Goal: Transaction & Acquisition: Purchase product/service

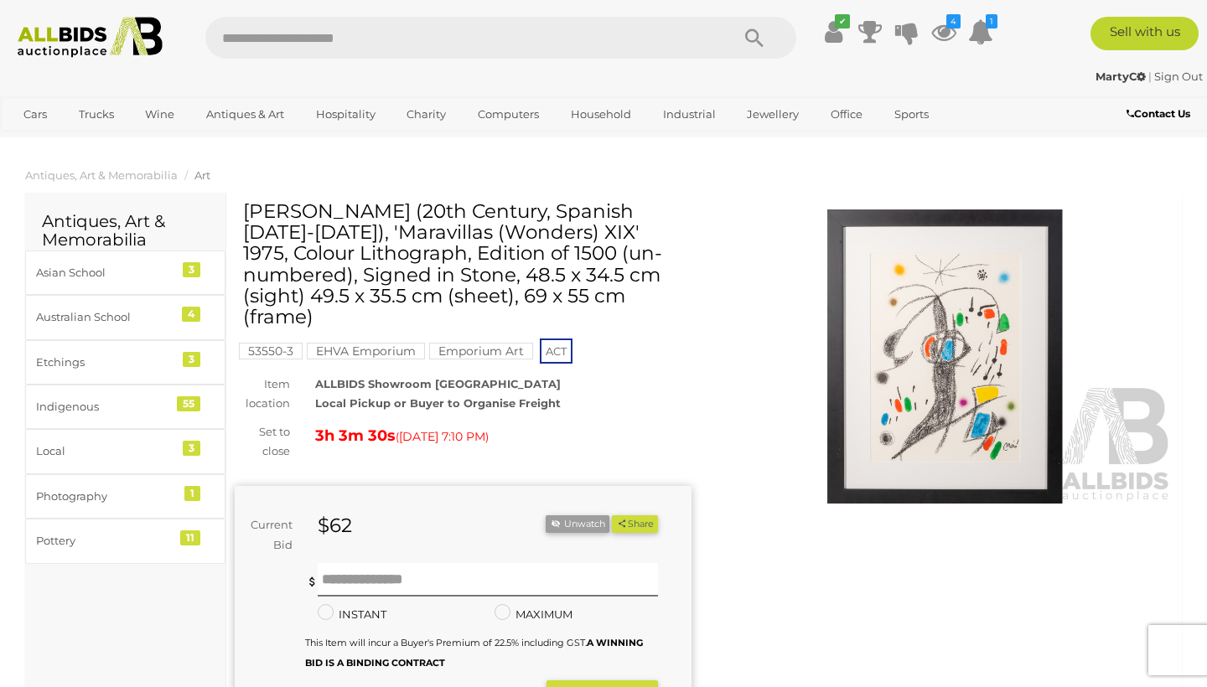
click at [955, 344] on img at bounding box center [945, 357] width 457 height 294
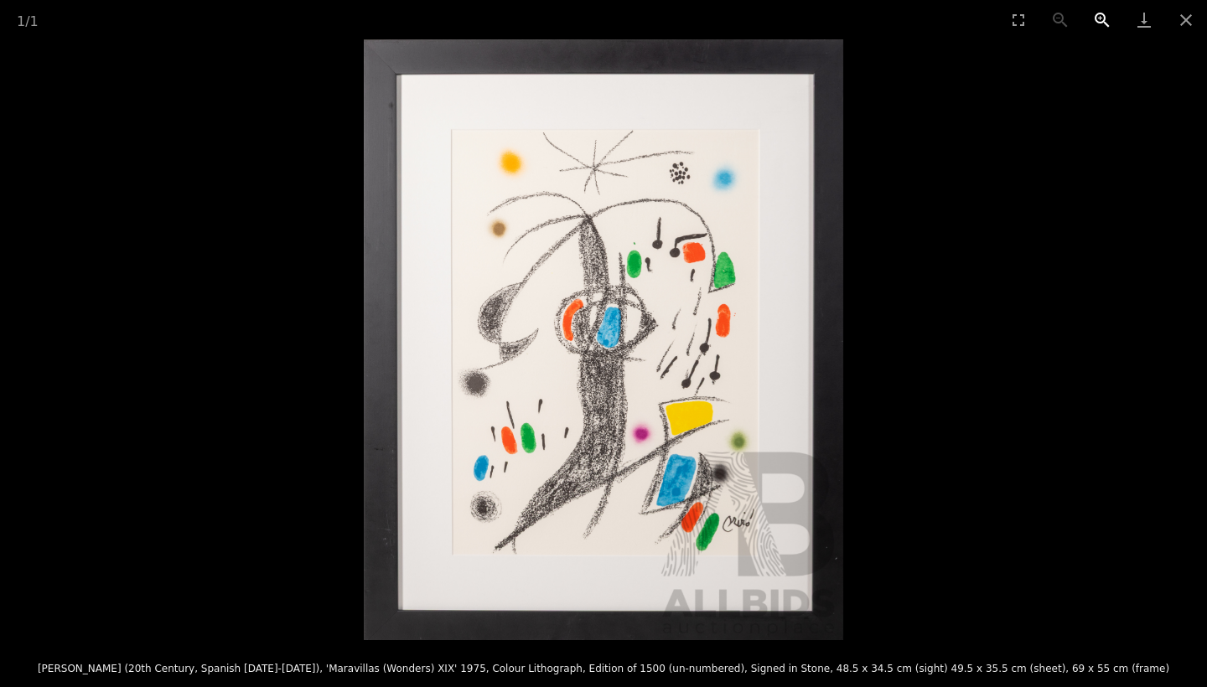
click at [1102, 23] on button "Zoom in" at bounding box center [1102, 19] width 42 height 39
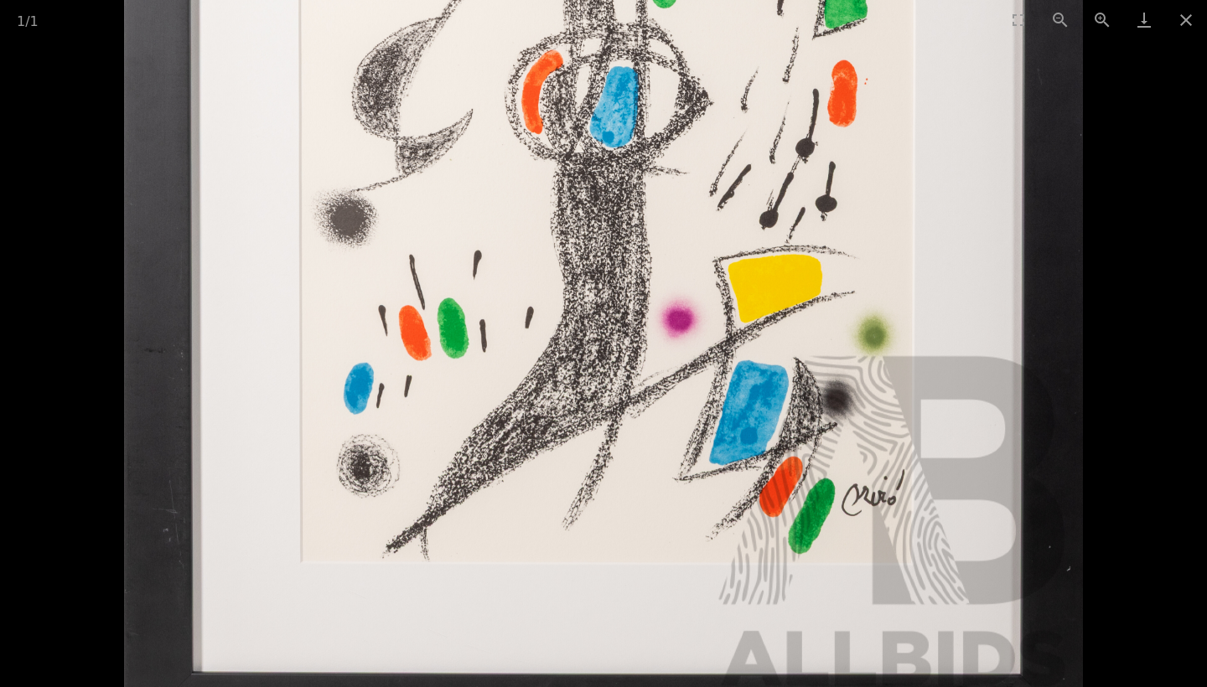
drag, startPoint x: 509, startPoint y: 293, endPoint x: 527, endPoint y: 87, distance: 207.0
click at [527, 87] on img at bounding box center [603, 132] width 959 height 1202
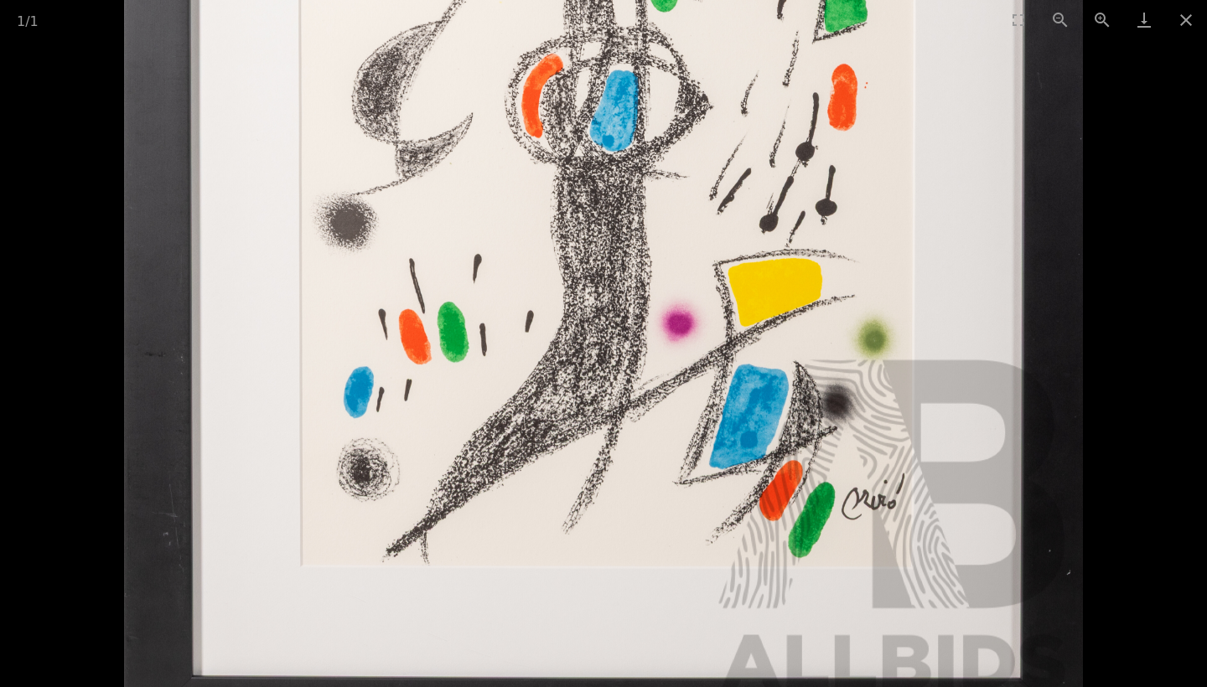
drag, startPoint x: 787, startPoint y: 176, endPoint x: 578, endPoint y: 189, distance: 210.0
click at [578, 189] on img at bounding box center [603, 136] width 959 height 1202
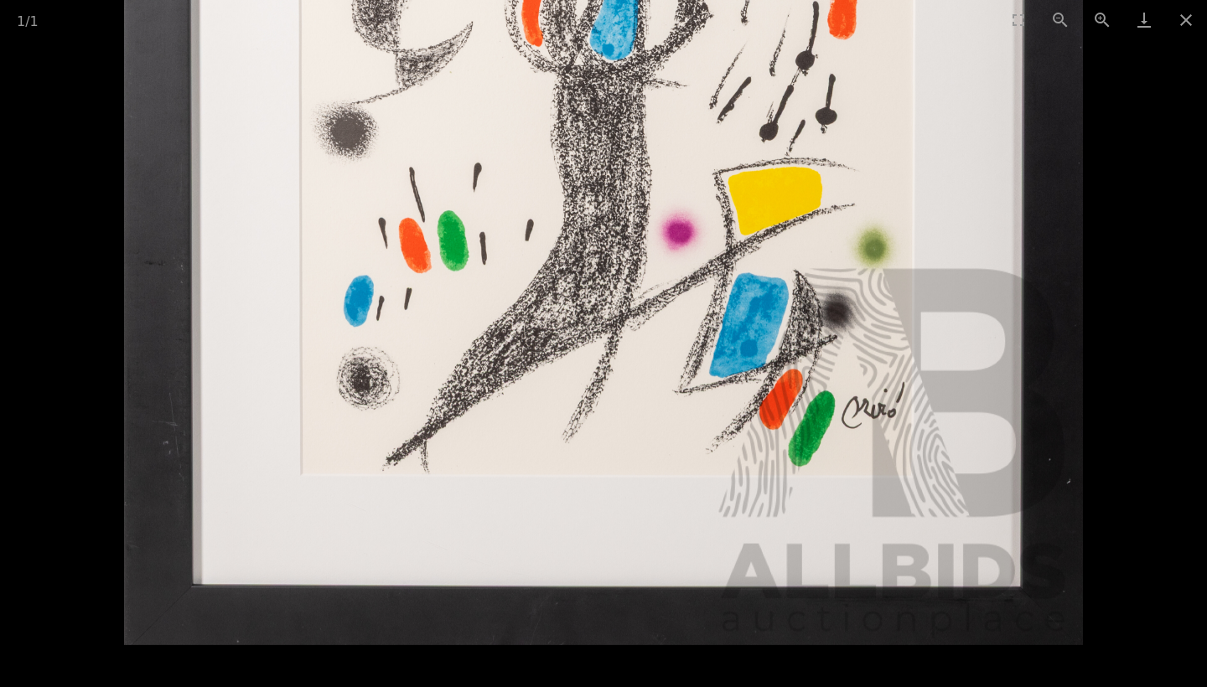
drag, startPoint x: 814, startPoint y: 485, endPoint x: 779, endPoint y: 183, distance: 303.8
click at [779, 183] on img at bounding box center [603, 44] width 959 height 1202
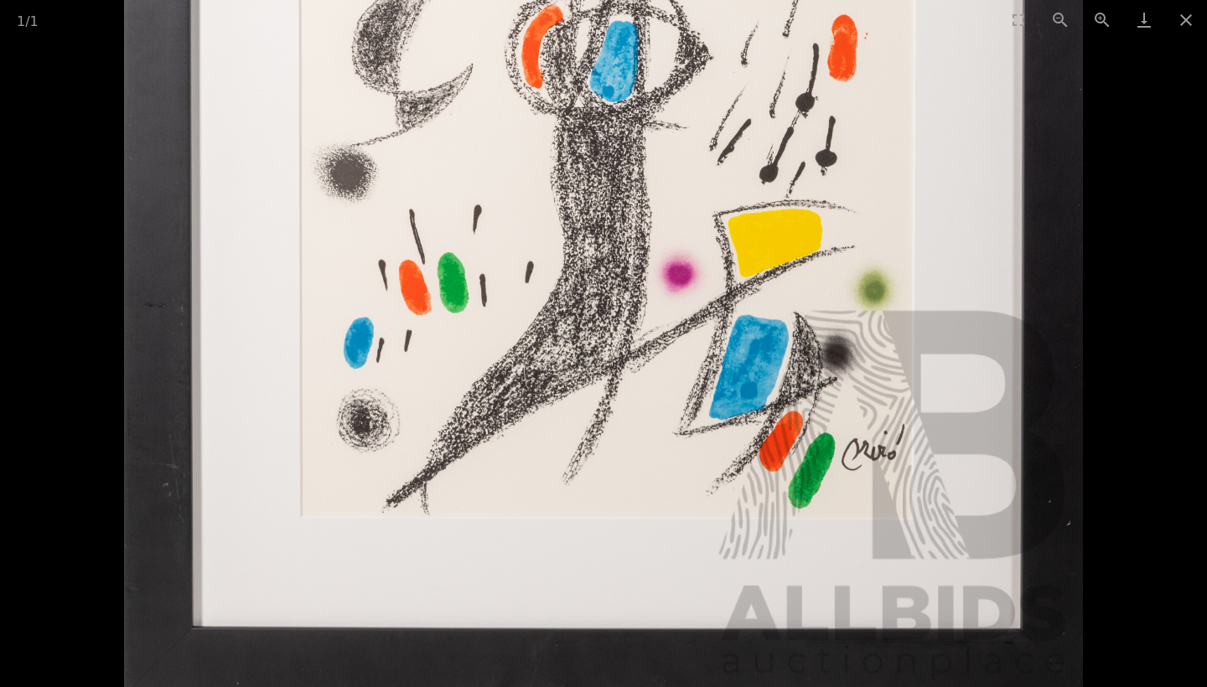
click at [1055, 687] on div "1 / 1 Joan Miro (20th Century, Spanish 1893-1983), 'Maravillas (Wonders) XIX' 1…" at bounding box center [603, 343] width 1207 height 687
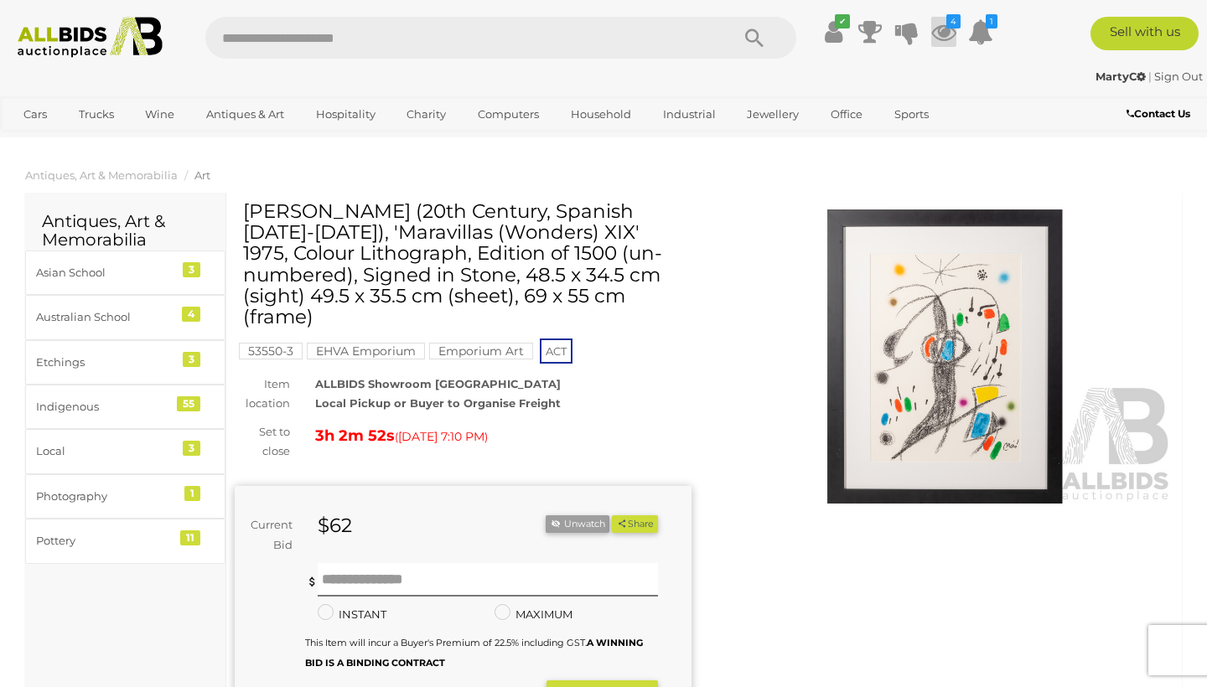
click at [944, 34] on icon at bounding box center [943, 32] width 25 height 30
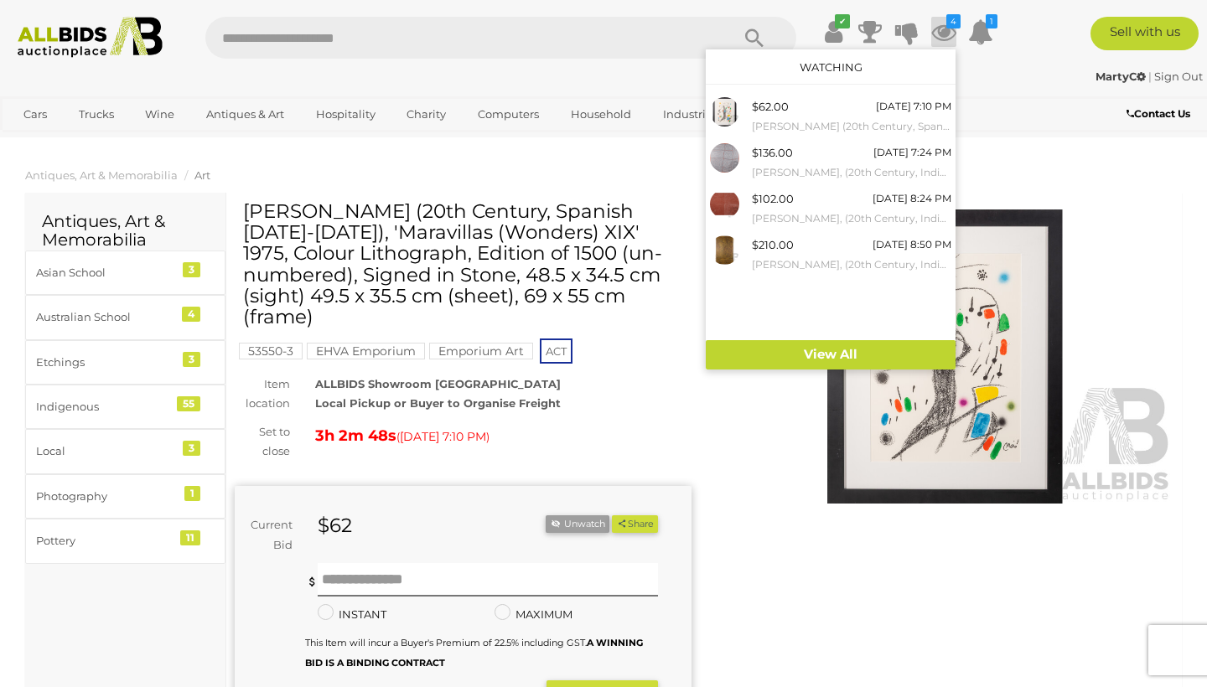
click at [753, 420] on img at bounding box center [945, 357] width 457 height 294
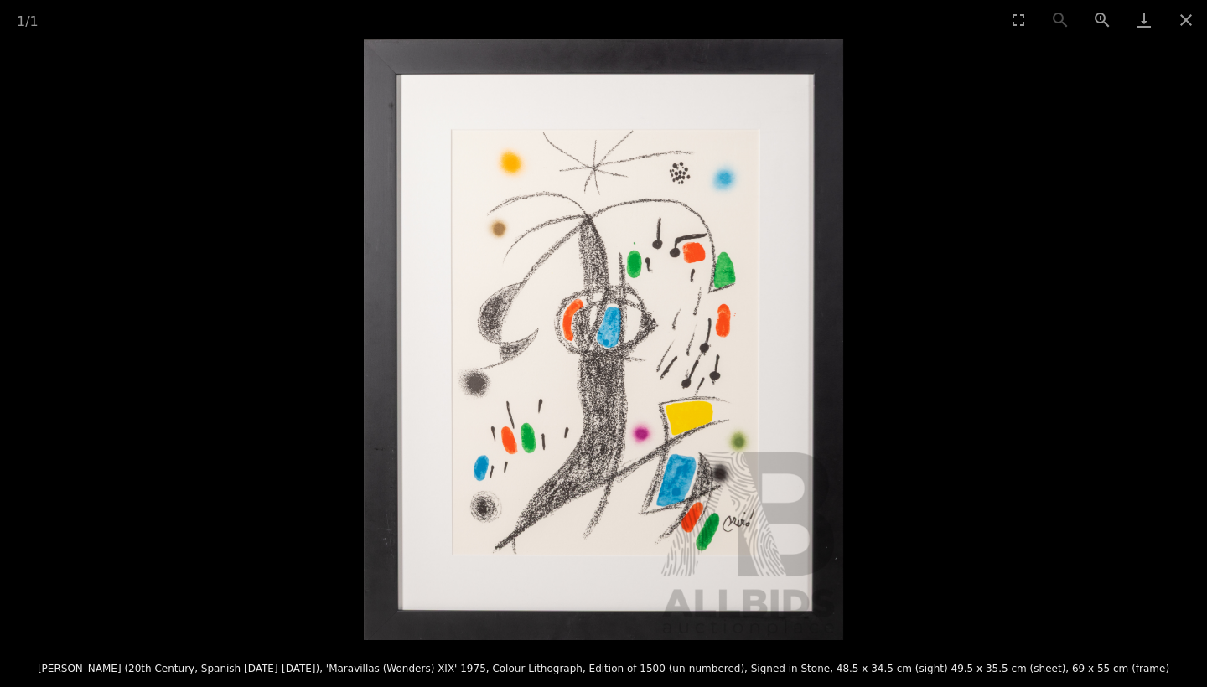
click at [628, 346] on img at bounding box center [604, 339] width 480 height 601
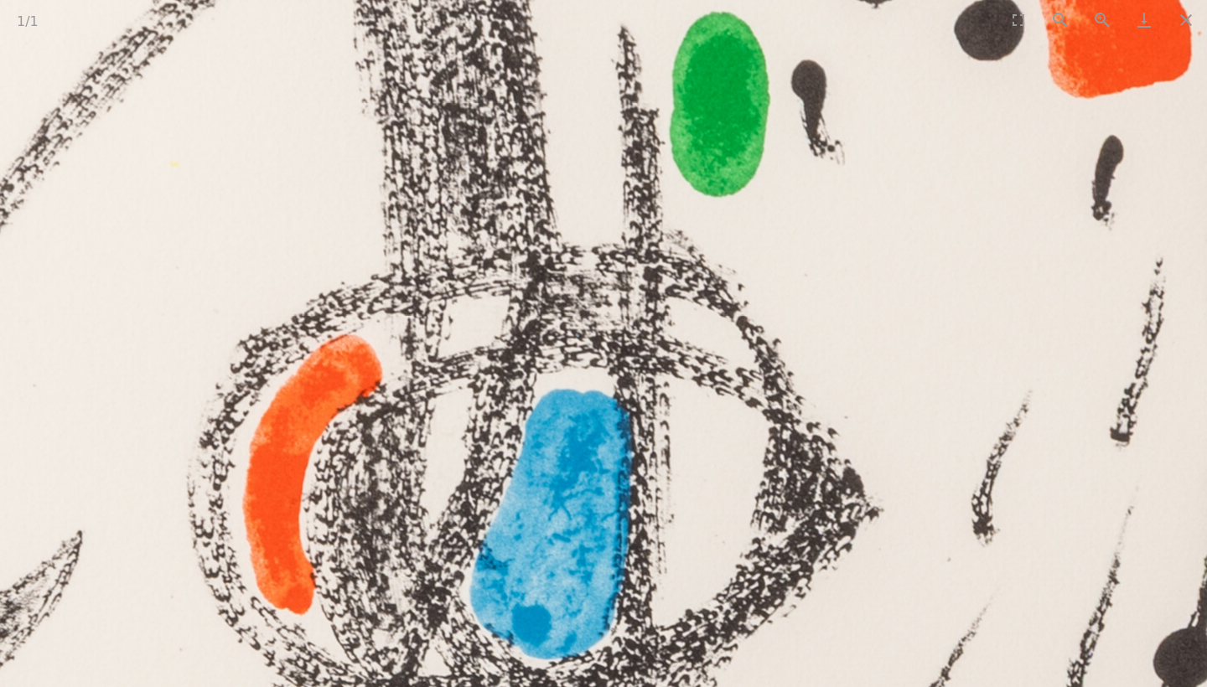
drag, startPoint x: 640, startPoint y: 291, endPoint x: 689, endPoint y: 583, distance: 295.9
click at [689, 583] on img at bounding box center [516, 607] width 3185 height 3991
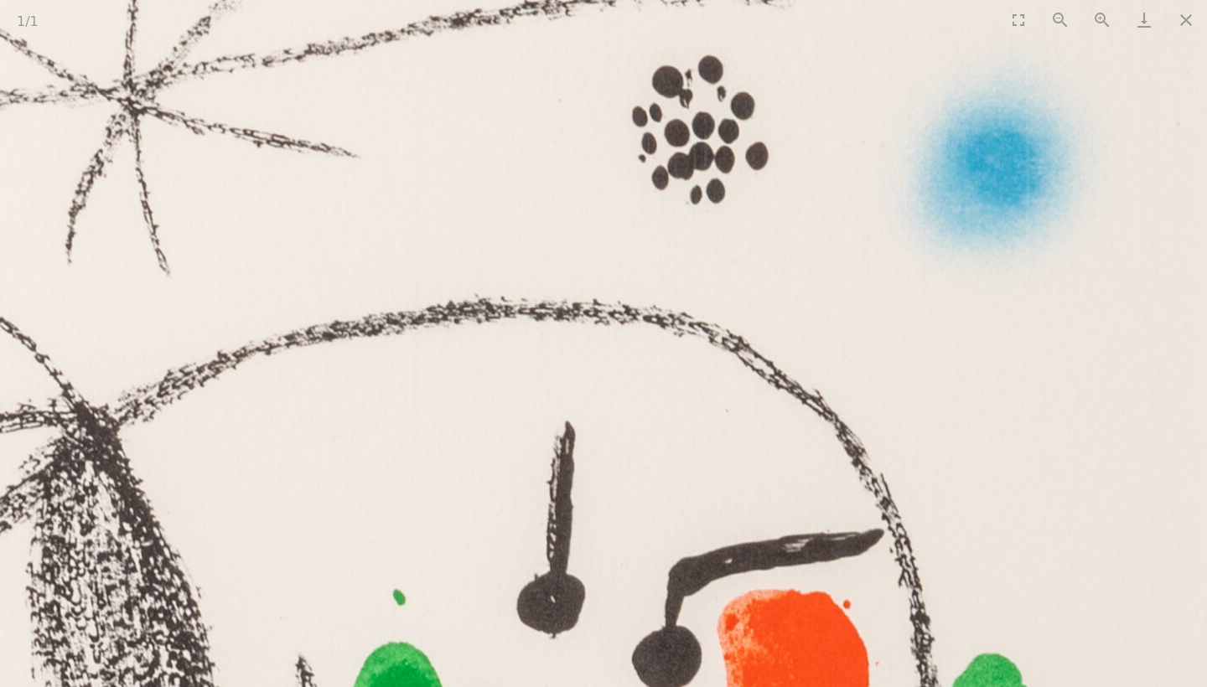
drag, startPoint x: 828, startPoint y: 215, endPoint x: 502, endPoint y: 685, distance: 572.3
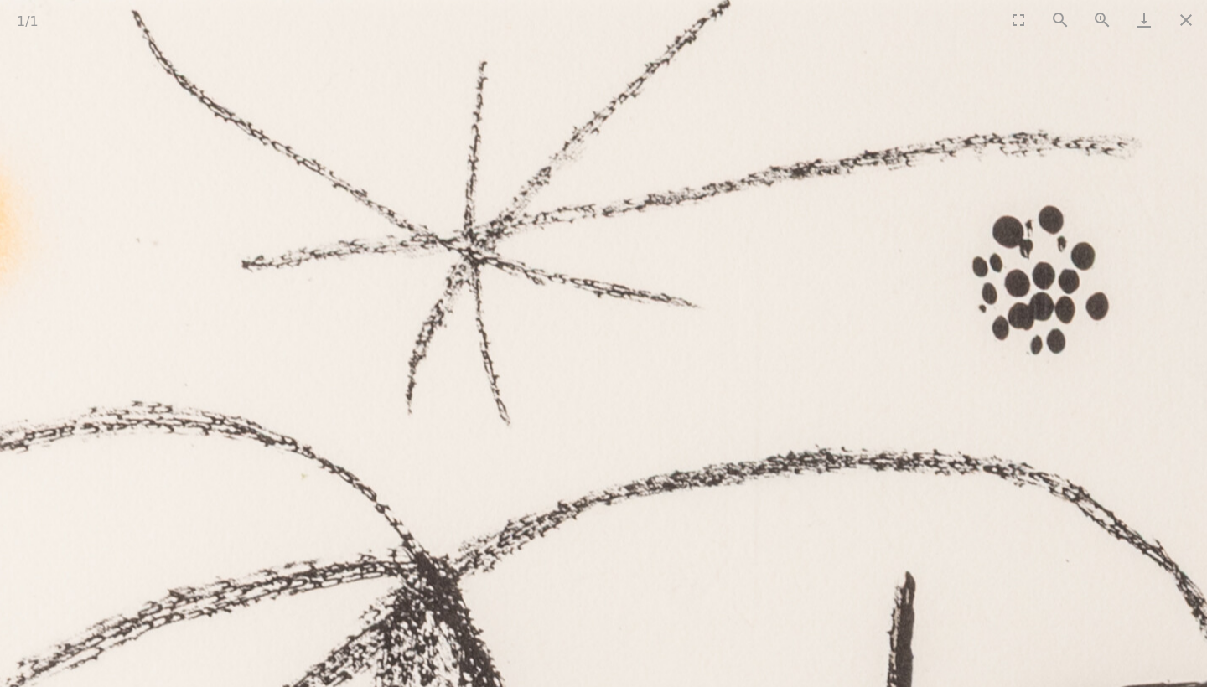
drag, startPoint x: 744, startPoint y: 334, endPoint x: 1120, endPoint y: 409, distance: 383.7
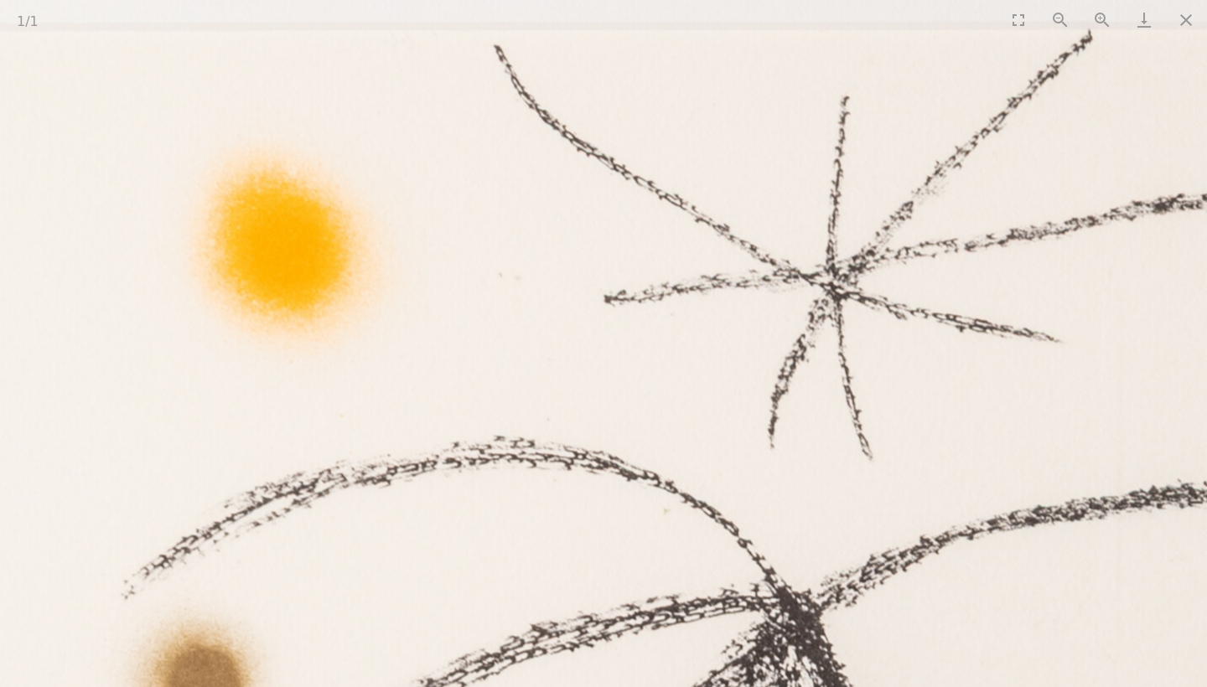
drag, startPoint x: 732, startPoint y: 168, endPoint x: 1021, endPoint y: 200, distance: 291.0
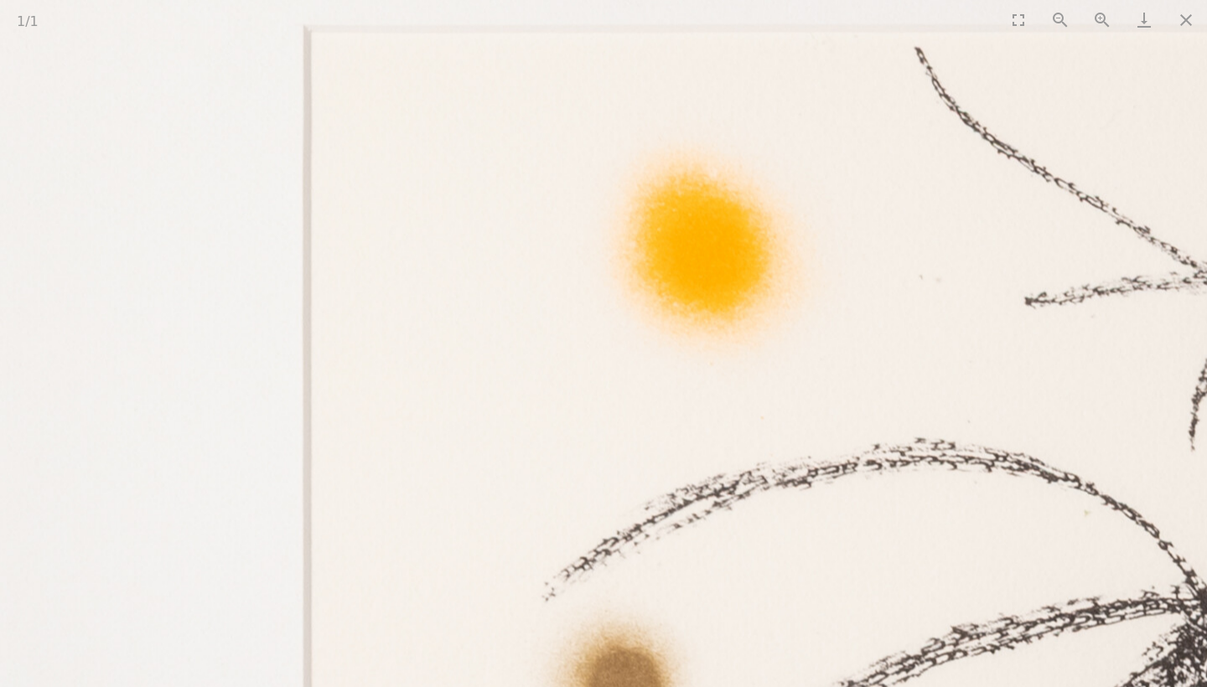
drag, startPoint x: 506, startPoint y: 189, endPoint x: 829, endPoint y: 189, distance: 322.7
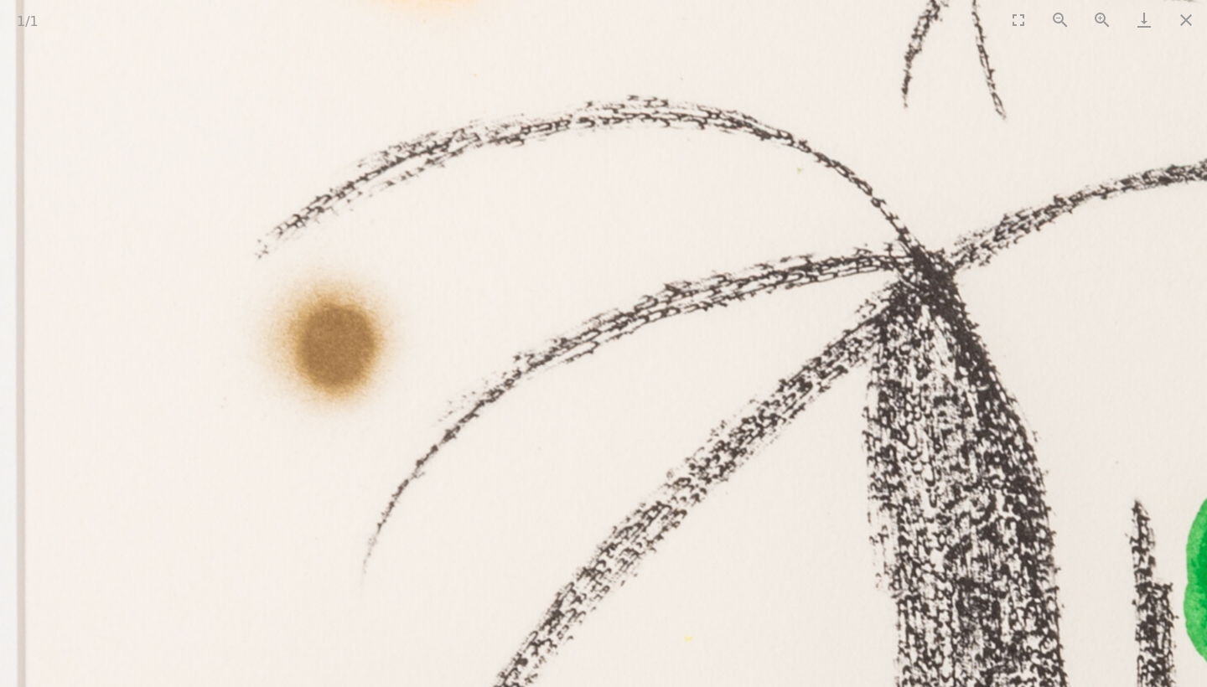
drag, startPoint x: 926, startPoint y: 315, endPoint x: 431, endPoint y: -29, distance: 603.0
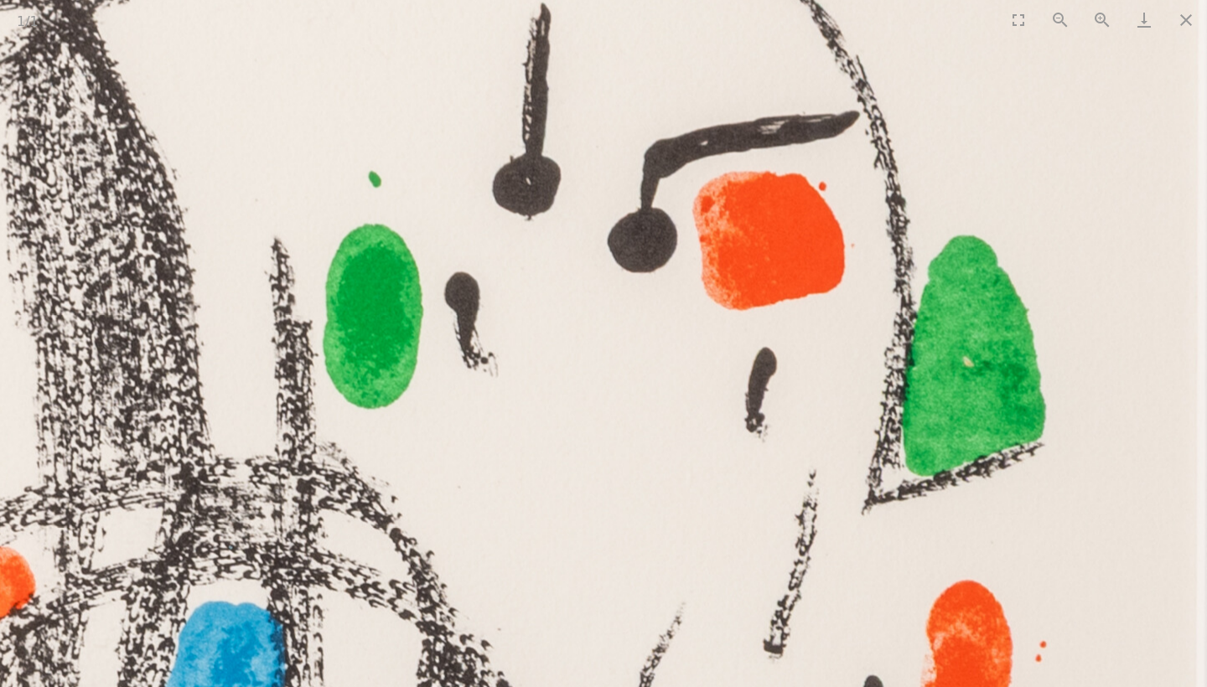
drag, startPoint x: 354, startPoint y: 251, endPoint x: 846, endPoint y: 207, distance: 494.0
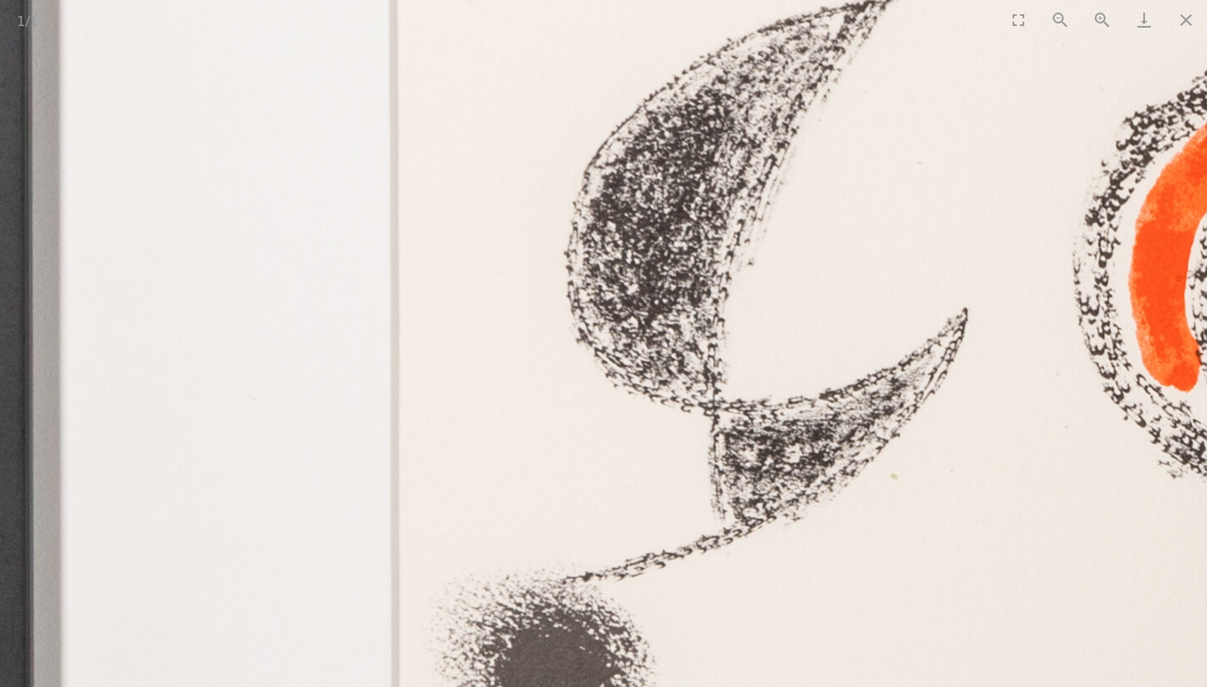
drag, startPoint x: 894, startPoint y: 345, endPoint x: 704, endPoint y: -41, distance: 430.8
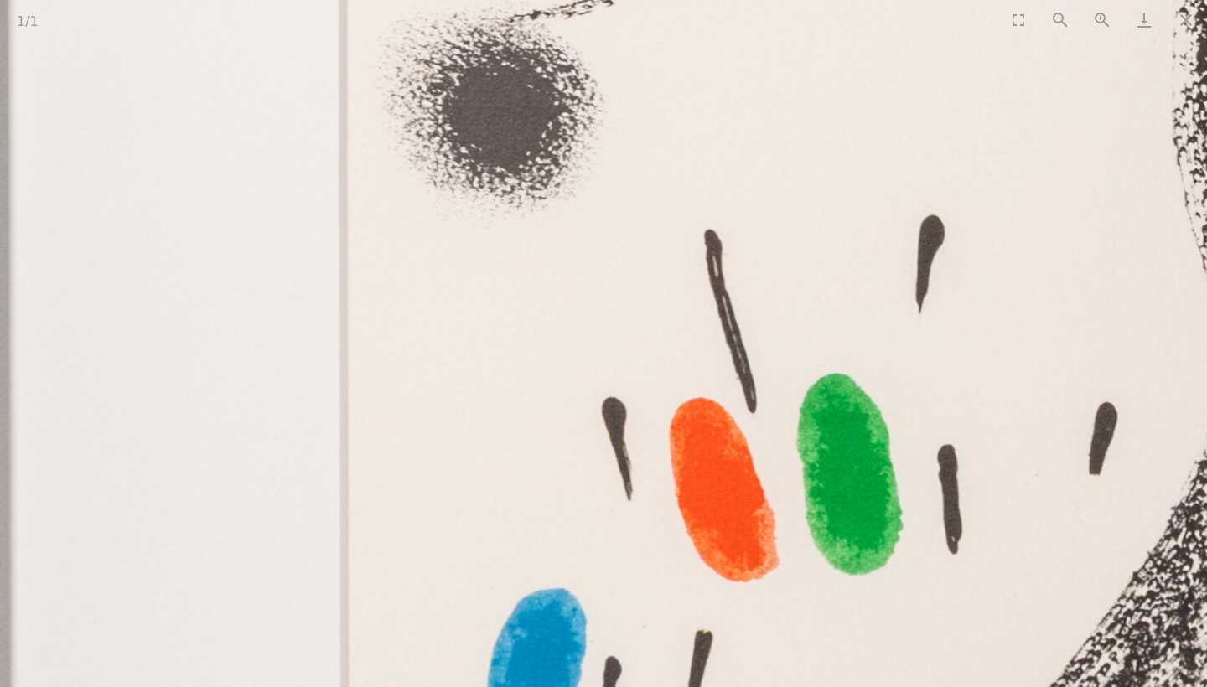
drag, startPoint x: 713, startPoint y: 437, endPoint x: 709, endPoint y: 76, distance: 360.5
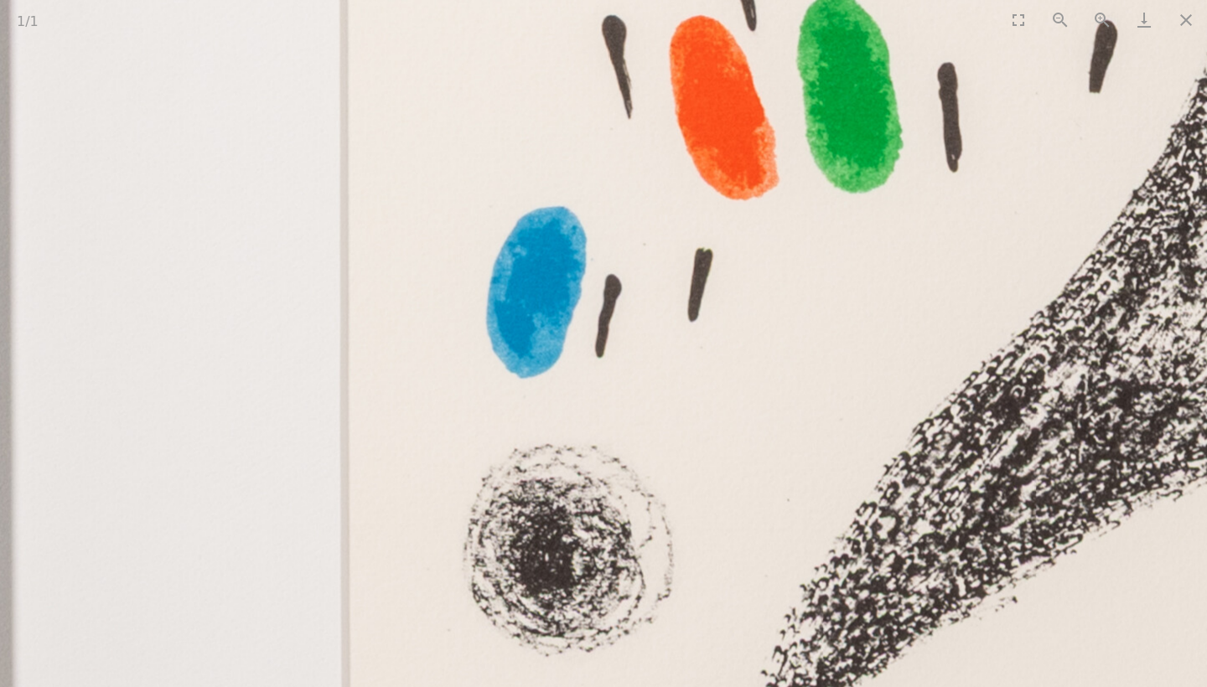
drag, startPoint x: 740, startPoint y: 366, endPoint x: 739, endPoint y: 101, distance: 264.9
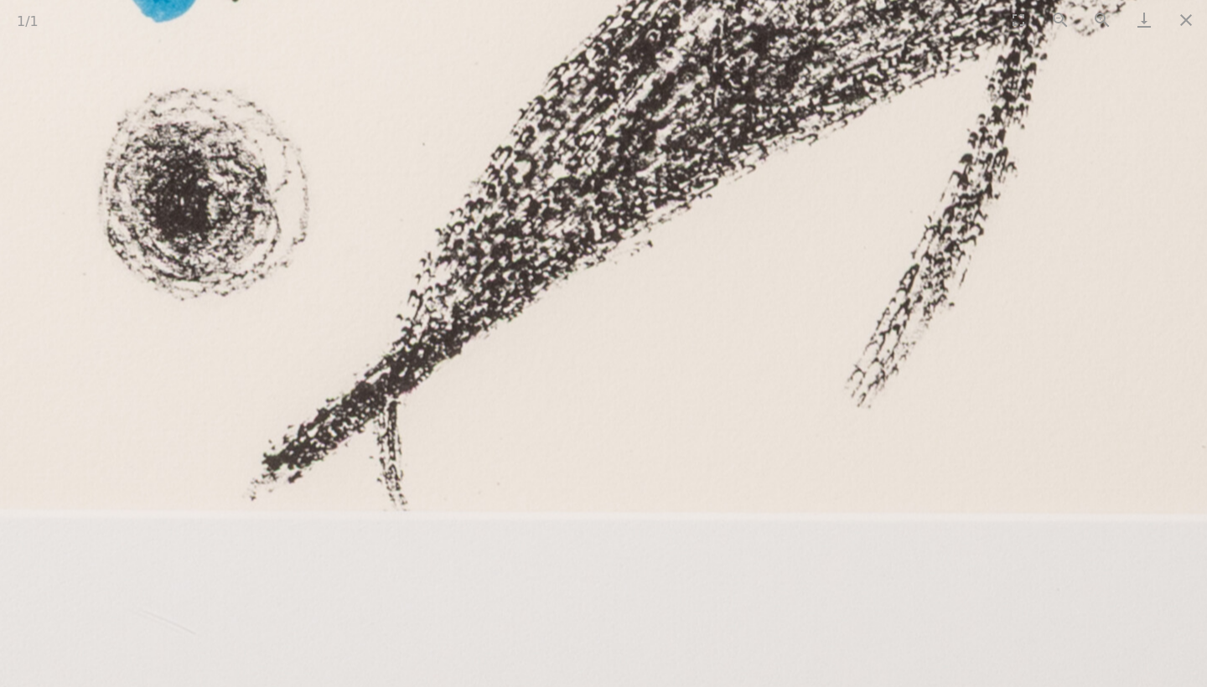
drag, startPoint x: 798, startPoint y: 320, endPoint x: 434, endPoint y: 103, distance: 423.7
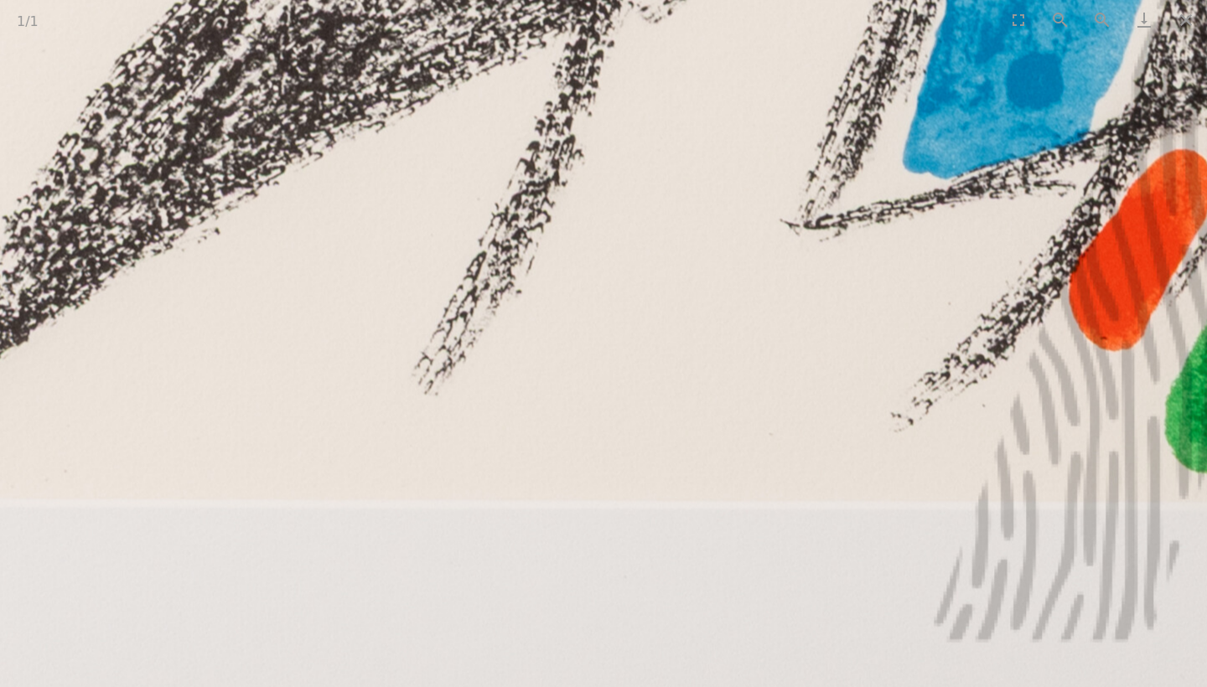
drag, startPoint x: 746, startPoint y: 166, endPoint x: 386, endPoint y: 179, distance: 359.9
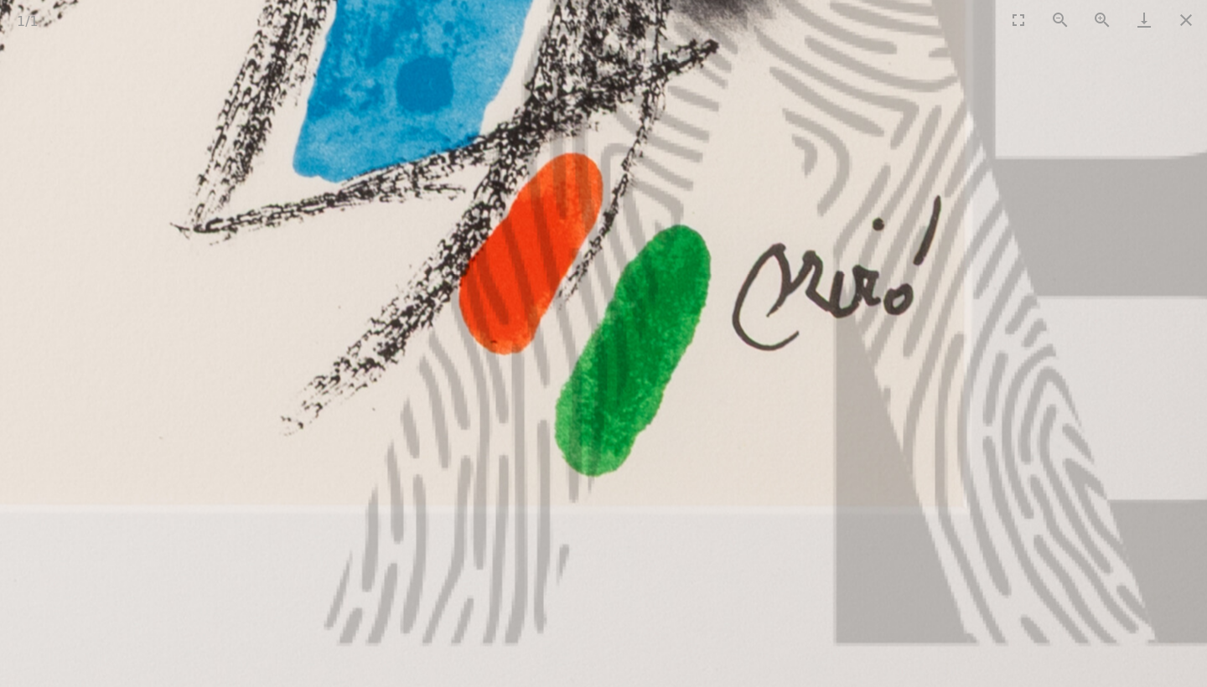
drag, startPoint x: 652, startPoint y: 250, endPoint x: 256, endPoint y: 252, distance: 396.5
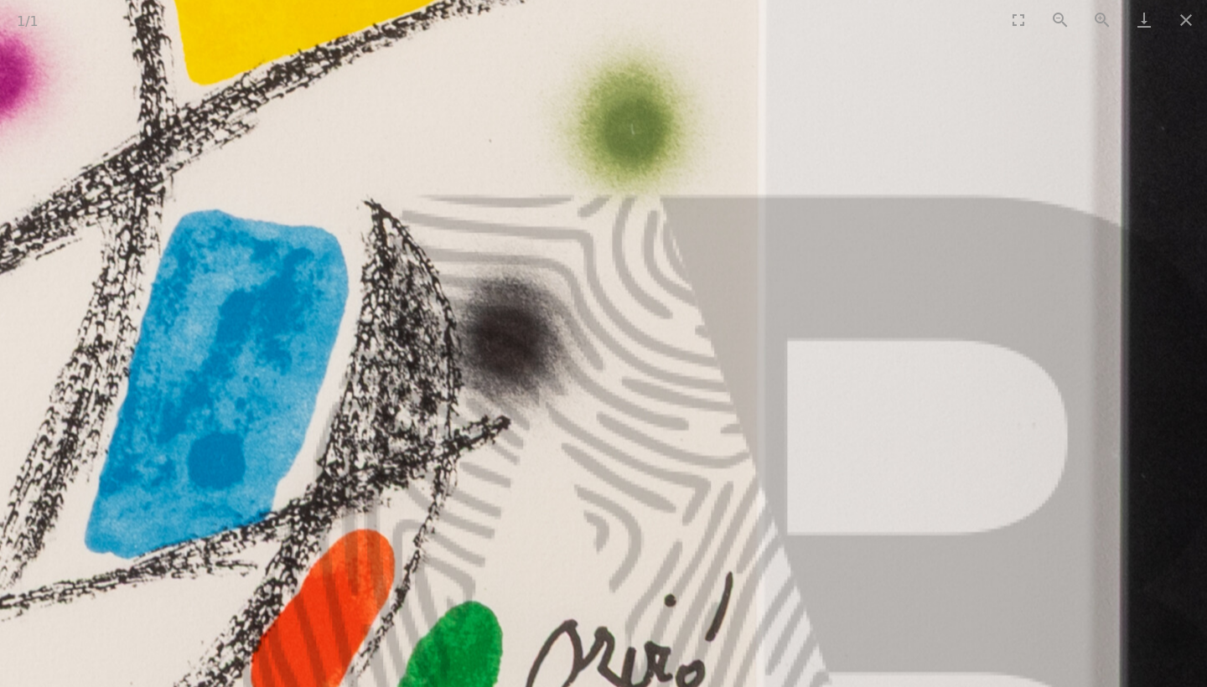
drag, startPoint x: 256, startPoint y: 252, endPoint x: 252, endPoint y: 625, distance: 372.2
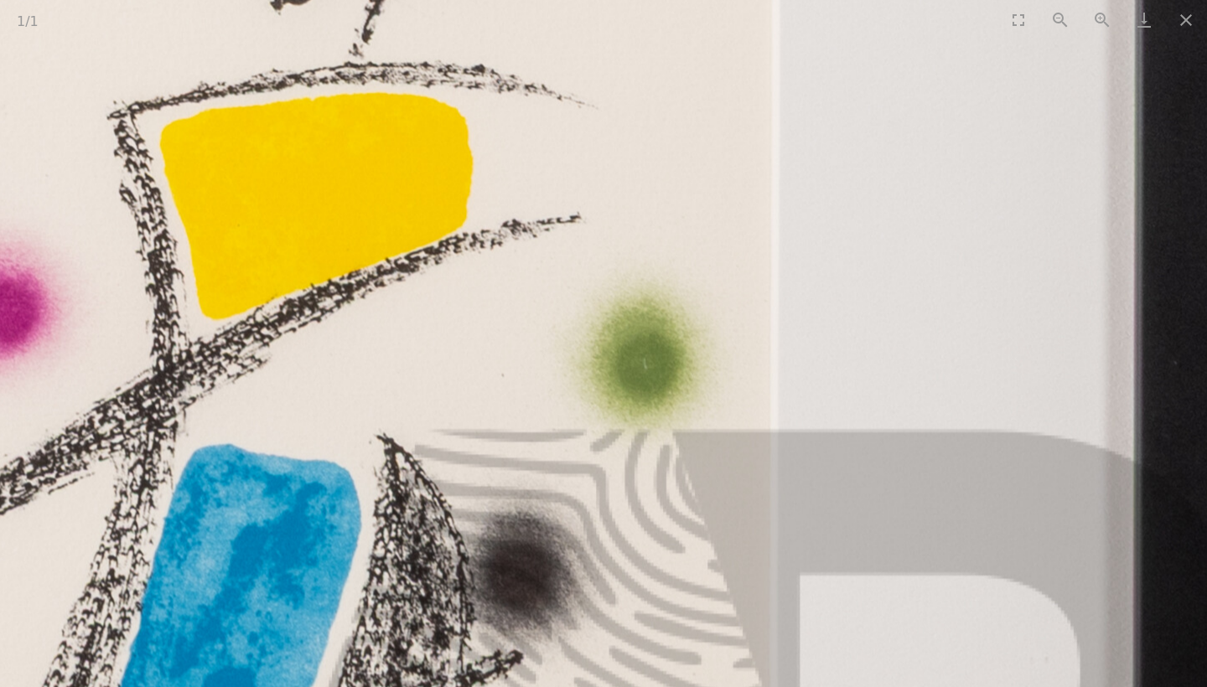
drag, startPoint x: 343, startPoint y: 194, endPoint x: 354, endPoint y: 354, distance: 160.5
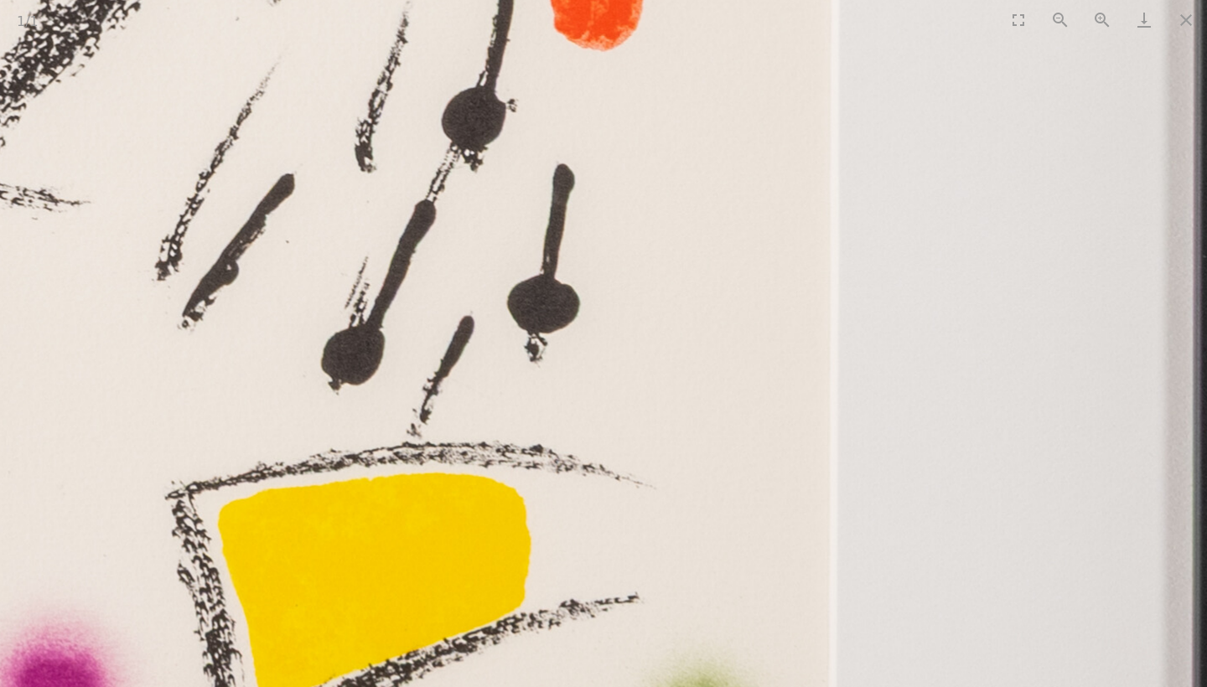
drag, startPoint x: 334, startPoint y: 277, endPoint x: 392, endPoint y: 620, distance: 347.7
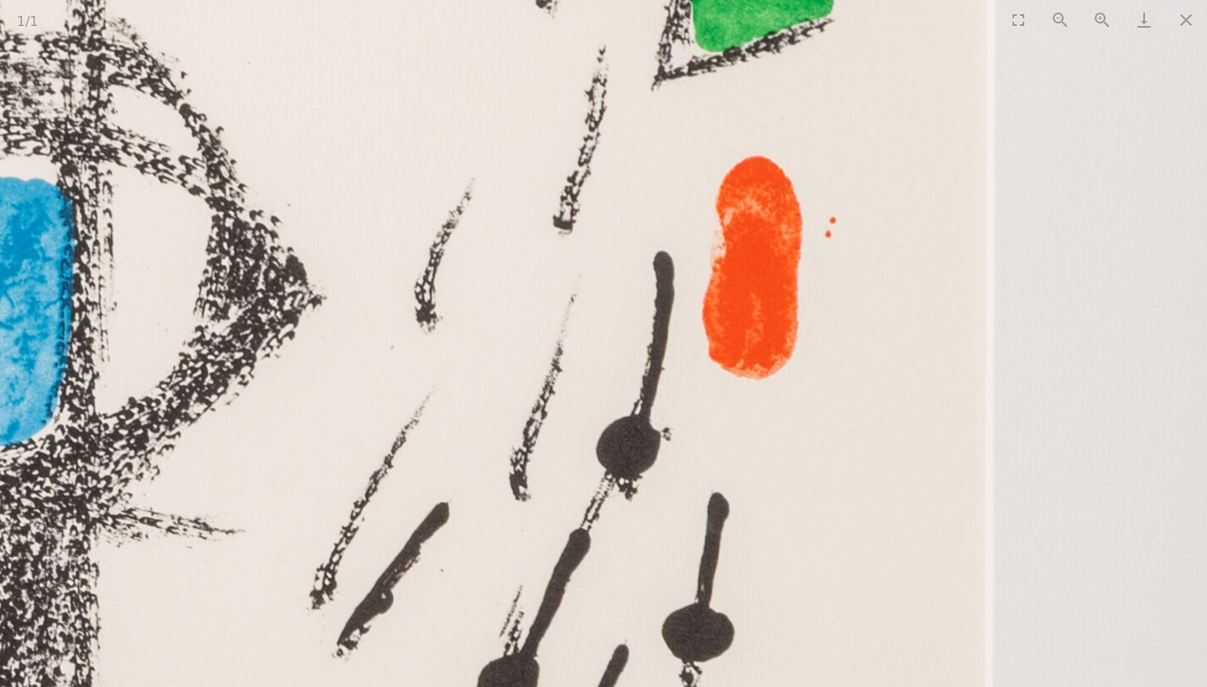
drag, startPoint x: 300, startPoint y: 633, endPoint x: 466, endPoint y: 687, distance: 174.4
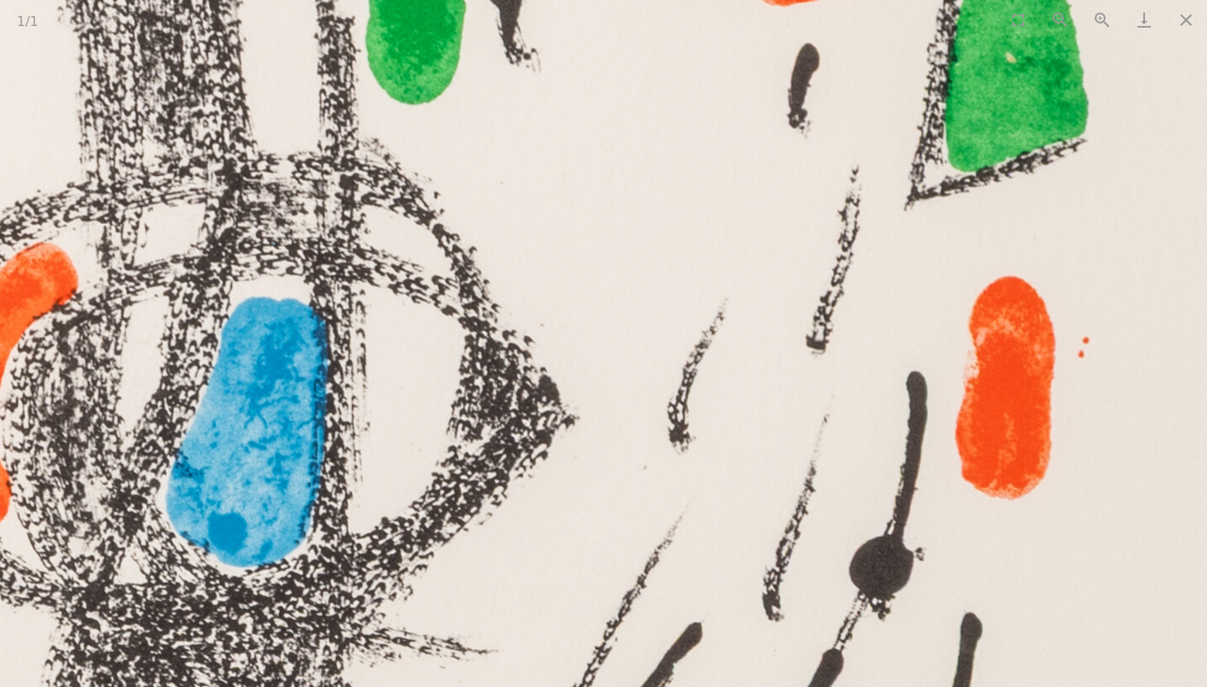
drag, startPoint x: 432, startPoint y: 371, endPoint x: 661, endPoint y: 512, distance: 269.2
click at [661, 512] on img at bounding box center [212, 515] width 3185 height 3991
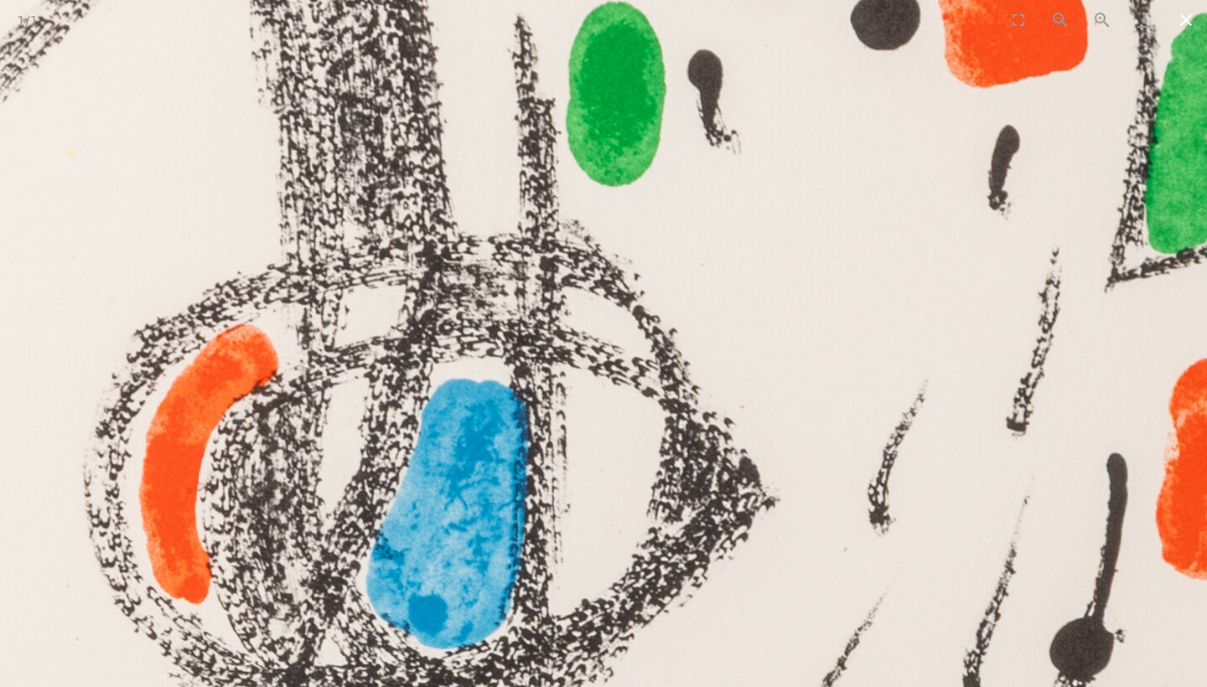
click at [1189, 23] on button "Close gallery" at bounding box center [1186, 19] width 42 height 39
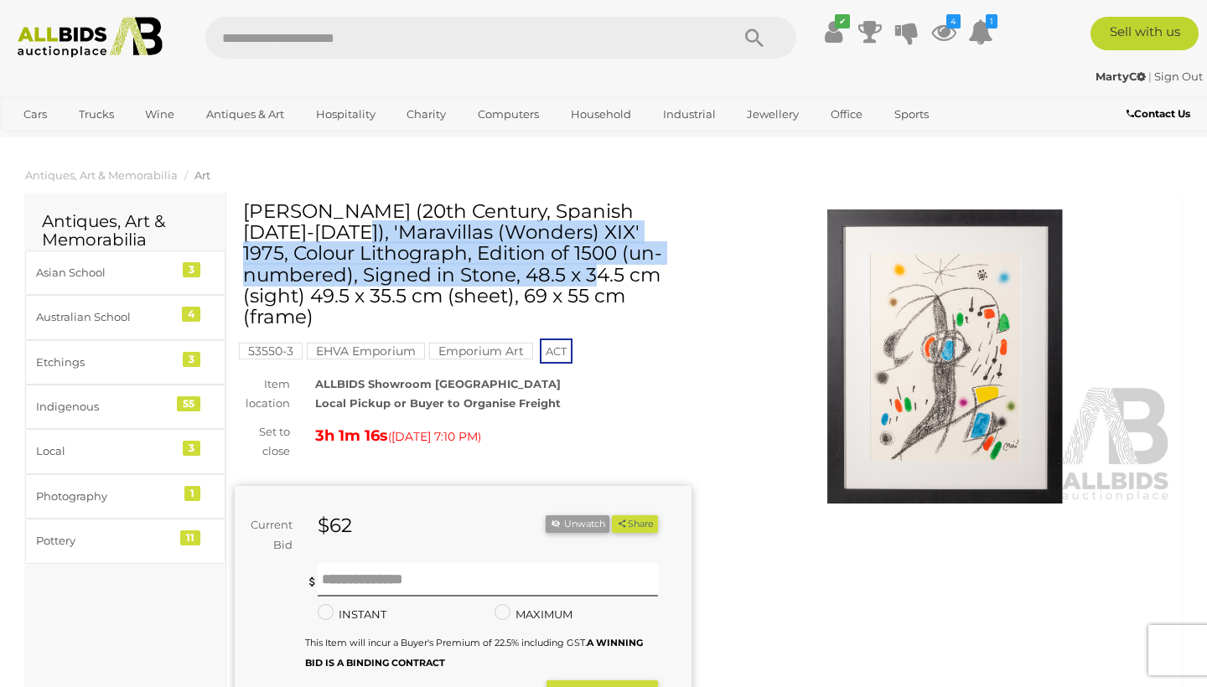
drag, startPoint x: 245, startPoint y: 207, endPoint x: 500, endPoint y: 257, distance: 259.6
copy h1 "Joan Miro (20th Century, Spanish 1893-1983), 'Maravillas (Wonders) XIX' 1975, C…"
click at [768, 298] on img at bounding box center [945, 357] width 457 height 294
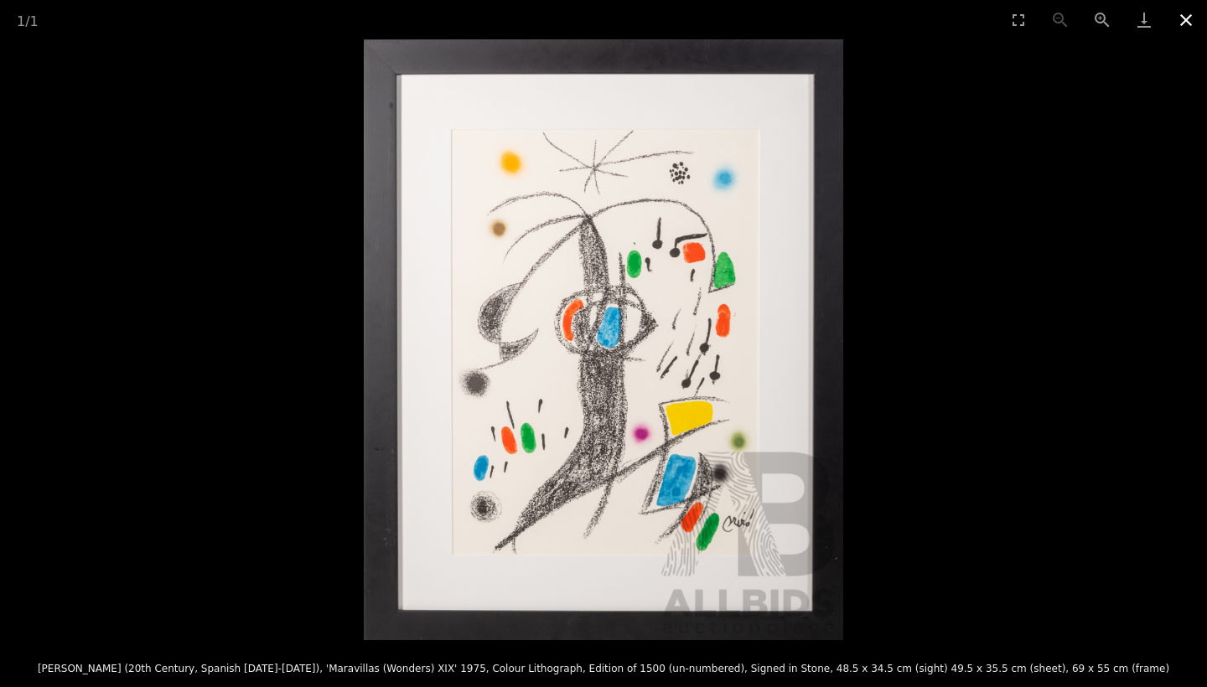
click at [1182, 19] on button "Close gallery" at bounding box center [1186, 19] width 42 height 39
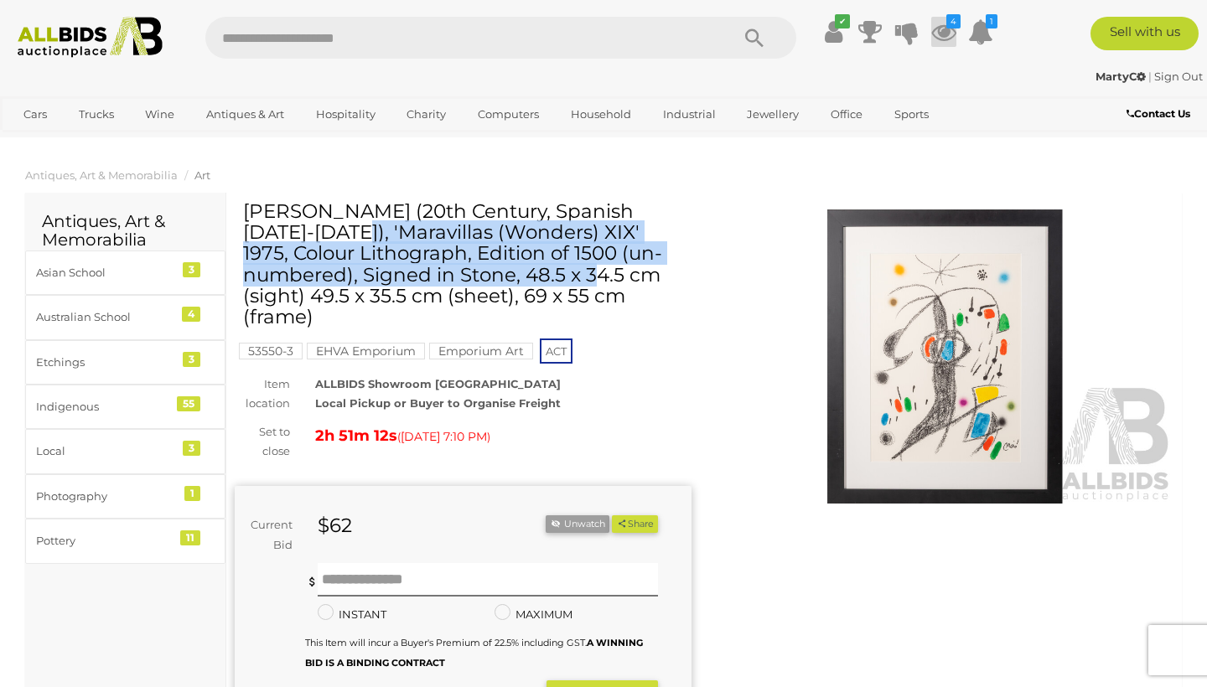
click at [939, 30] on icon at bounding box center [943, 32] width 25 height 30
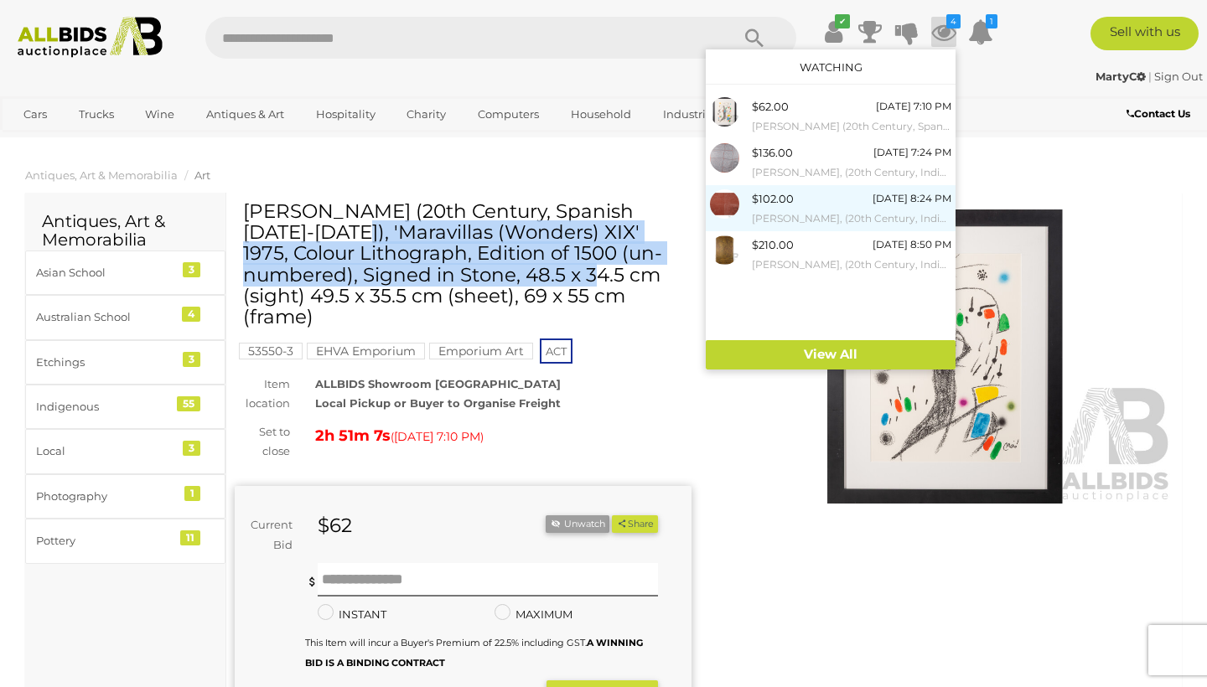
click at [770, 197] on span "$102.00" at bounding box center [773, 198] width 42 height 13
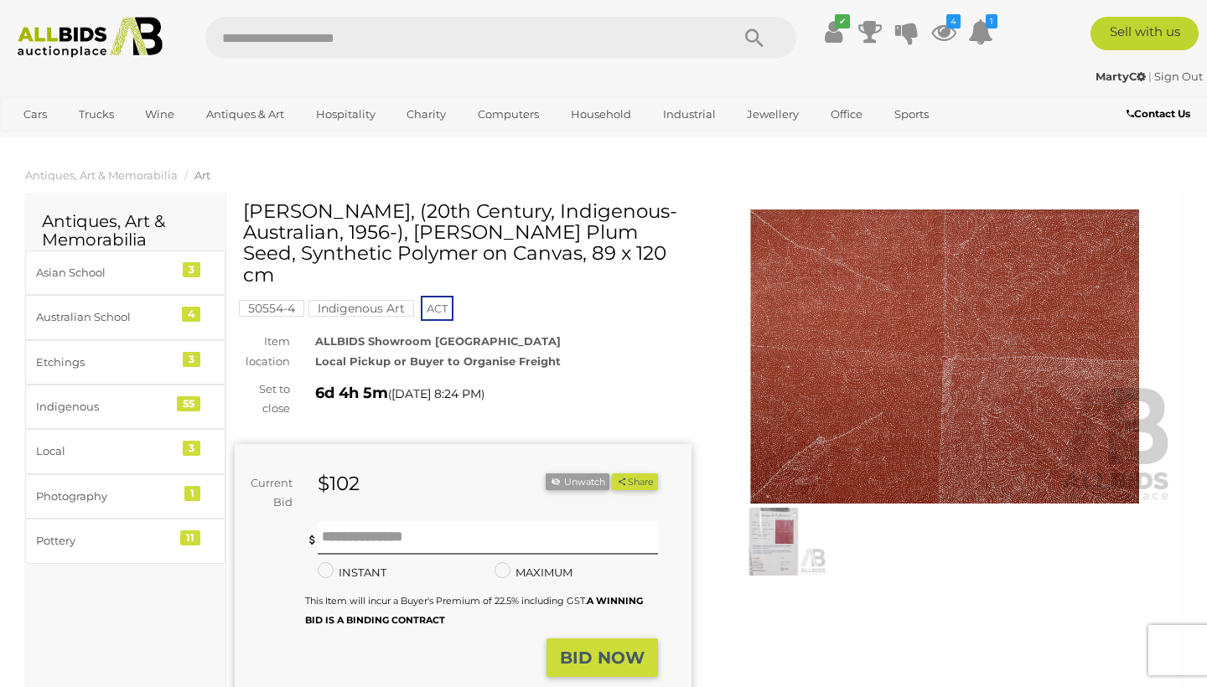
click at [770, 545] on img at bounding box center [774, 542] width 106 height 68
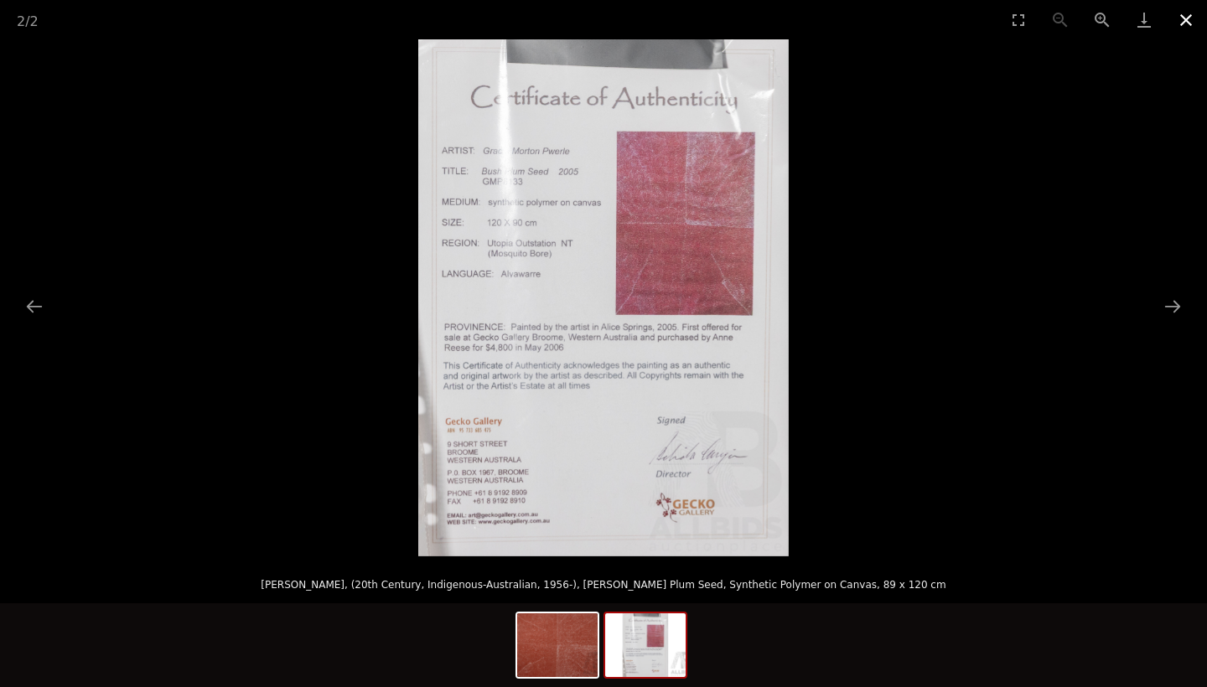
click at [1179, 25] on button "Close gallery" at bounding box center [1186, 19] width 42 height 39
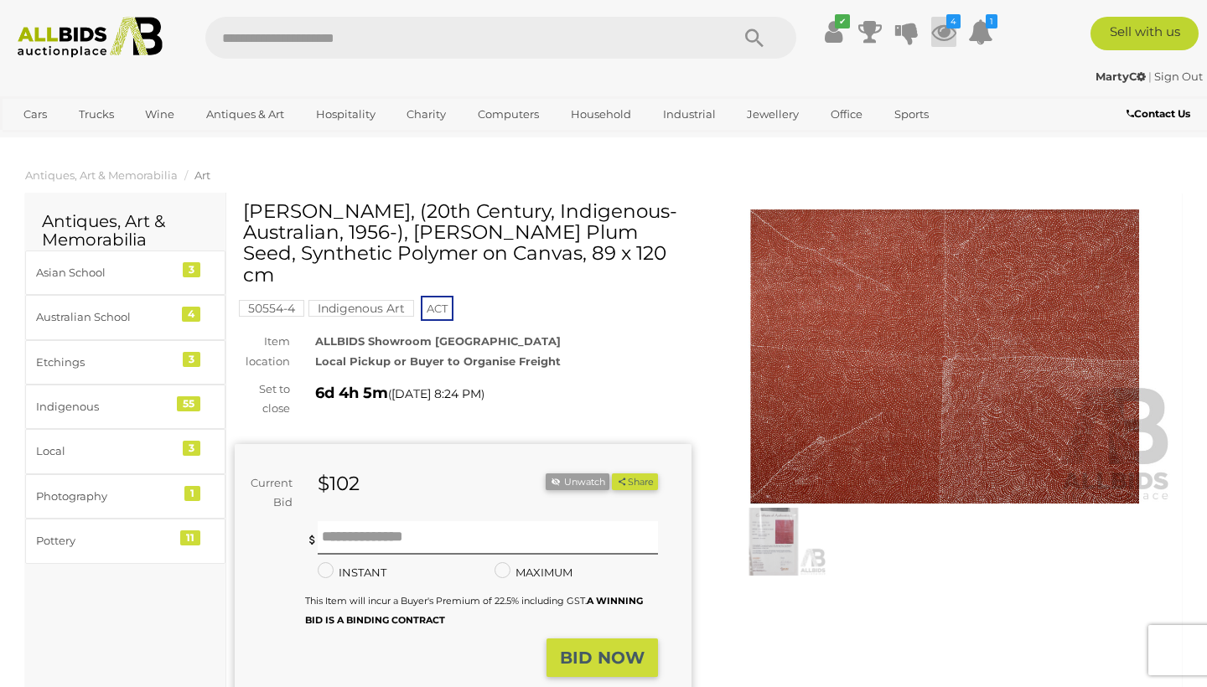
click at [932, 35] on icon at bounding box center [943, 32] width 25 height 30
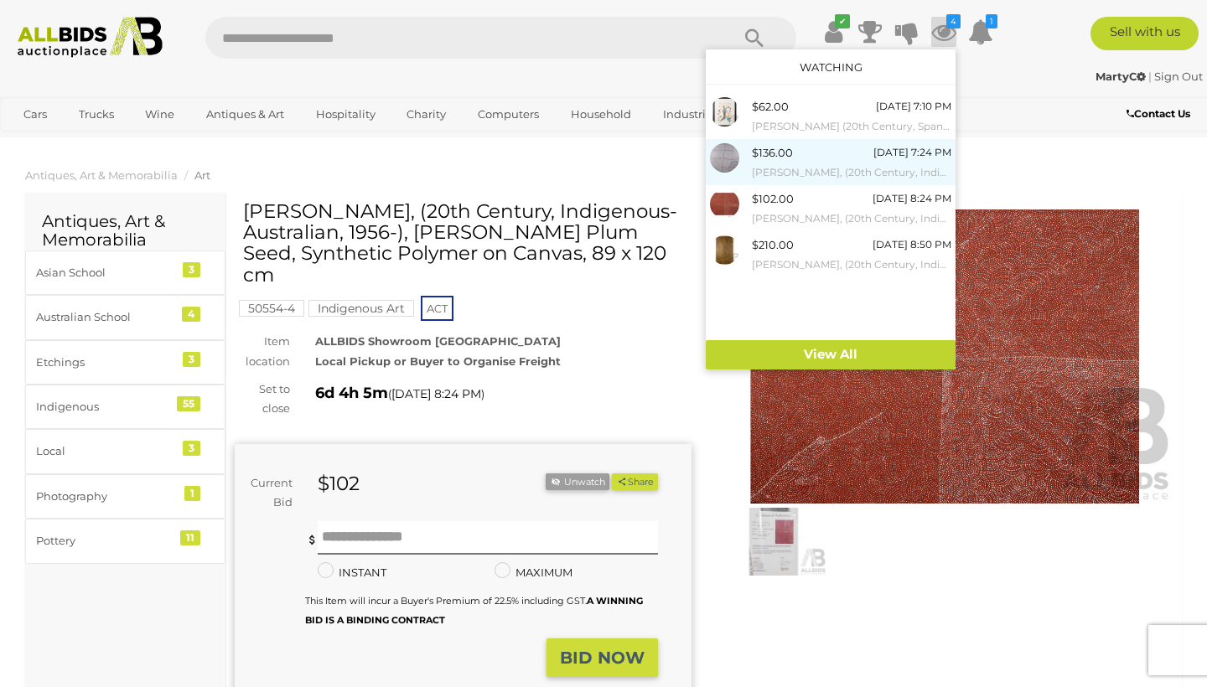
click at [778, 159] on div "$136.00" at bounding box center [772, 152] width 41 height 19
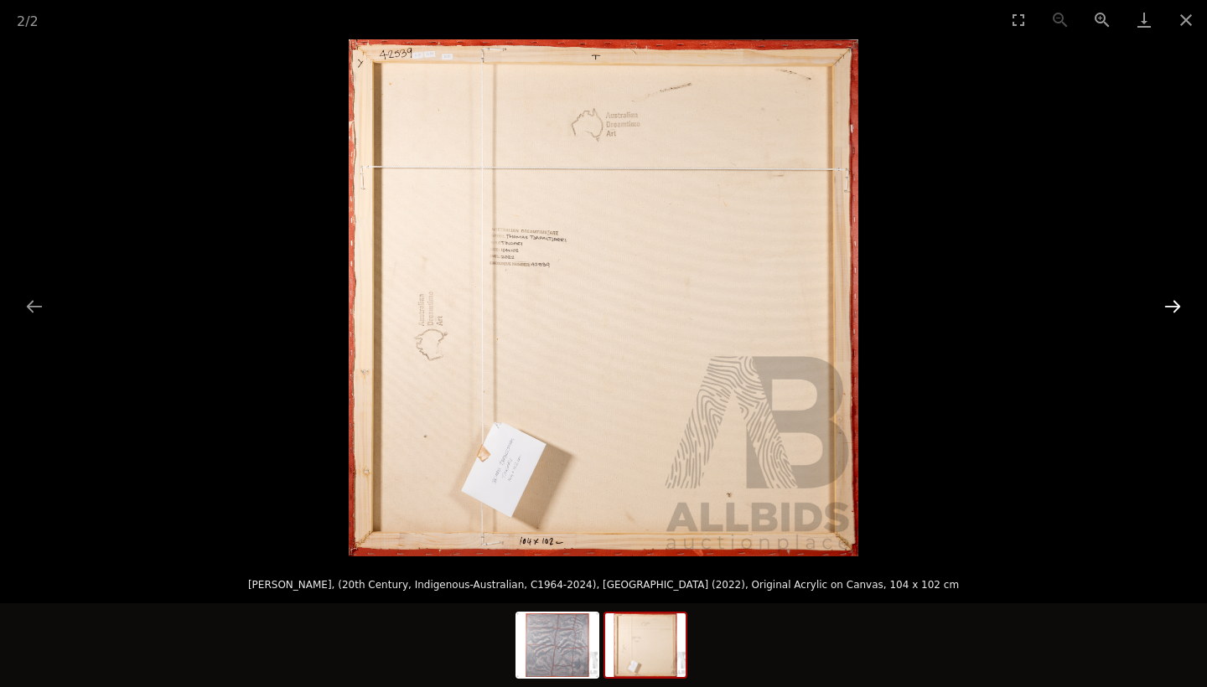
click at [1170, 308] on button "Next slide" at bounding box center [1172, 306] width 35 height 33
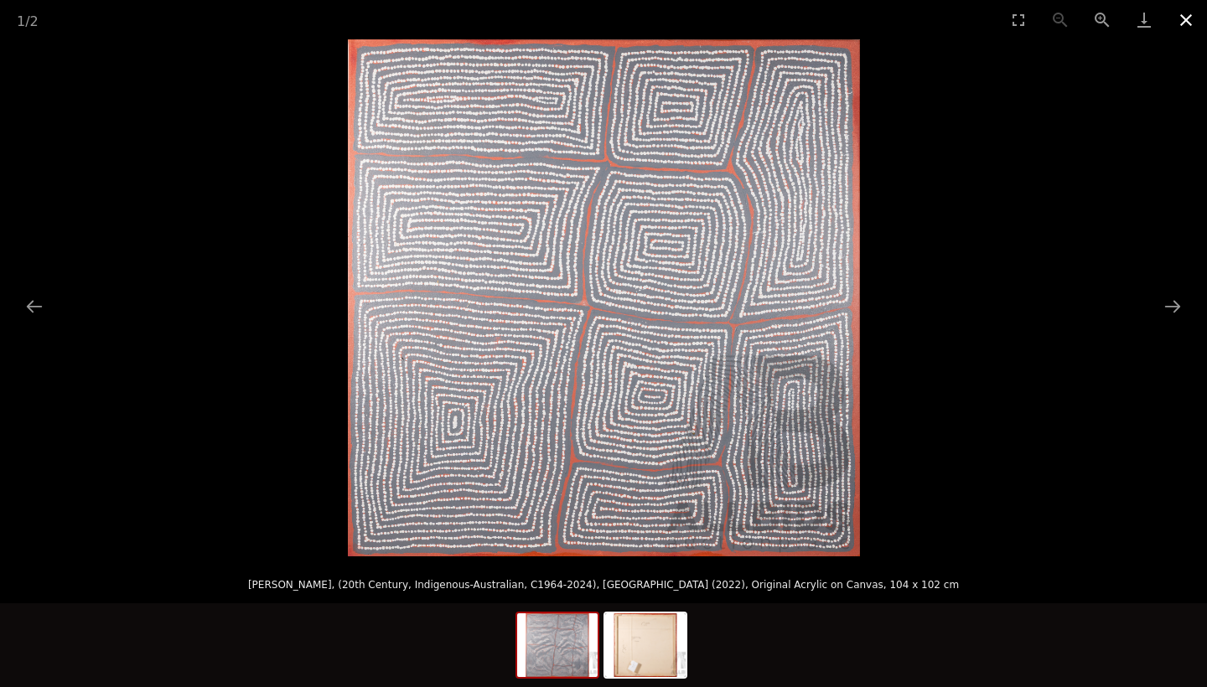
click at [1182, 17] on button "Close gallery" at bounding box center [1186, 19] width 42 height 39
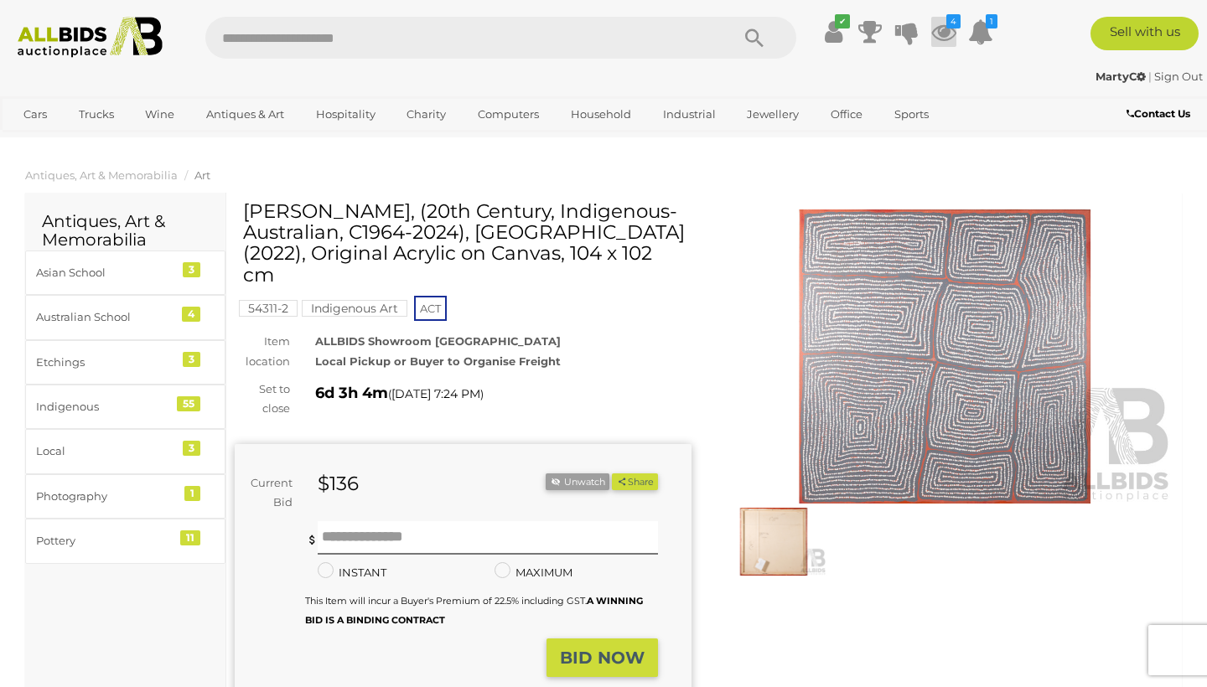
click at [943, 34] on icon at bounding box center [943, 32] width 25 height 30
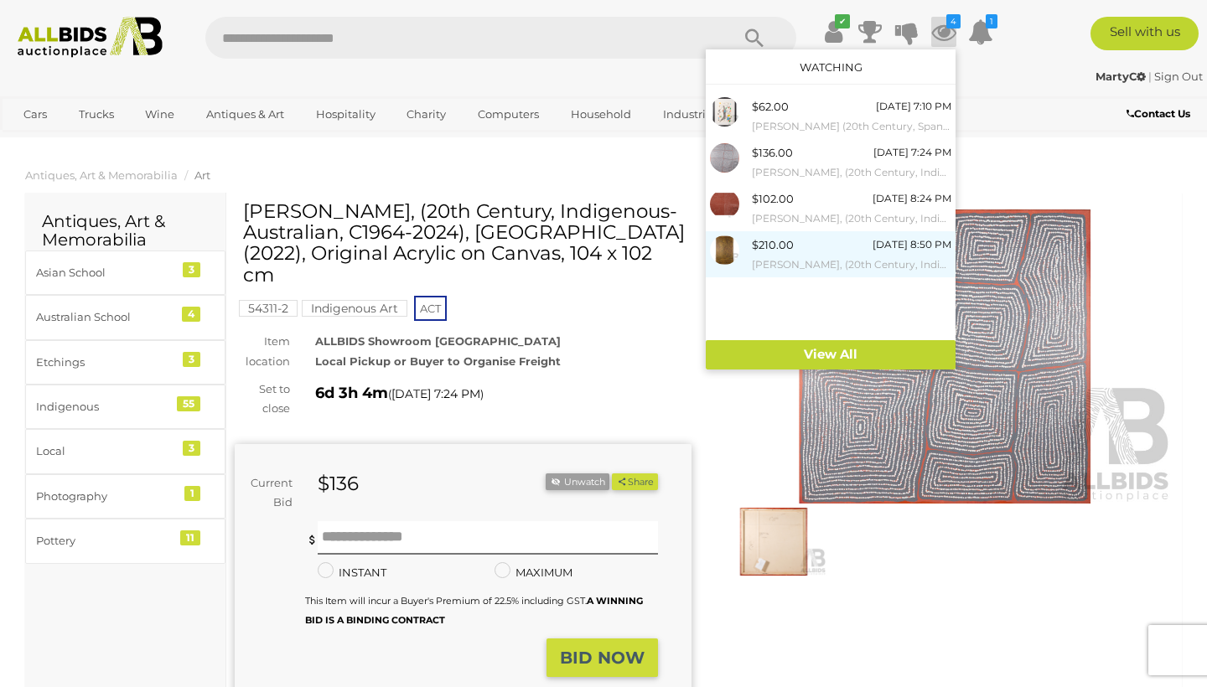
click at [760, 260] on small "[PERSON_NAME], (20th Century, Indigenous-Australian, C1940-2018), Sand Hills, B…" at bounding box center [852, 265] width 200 height 18
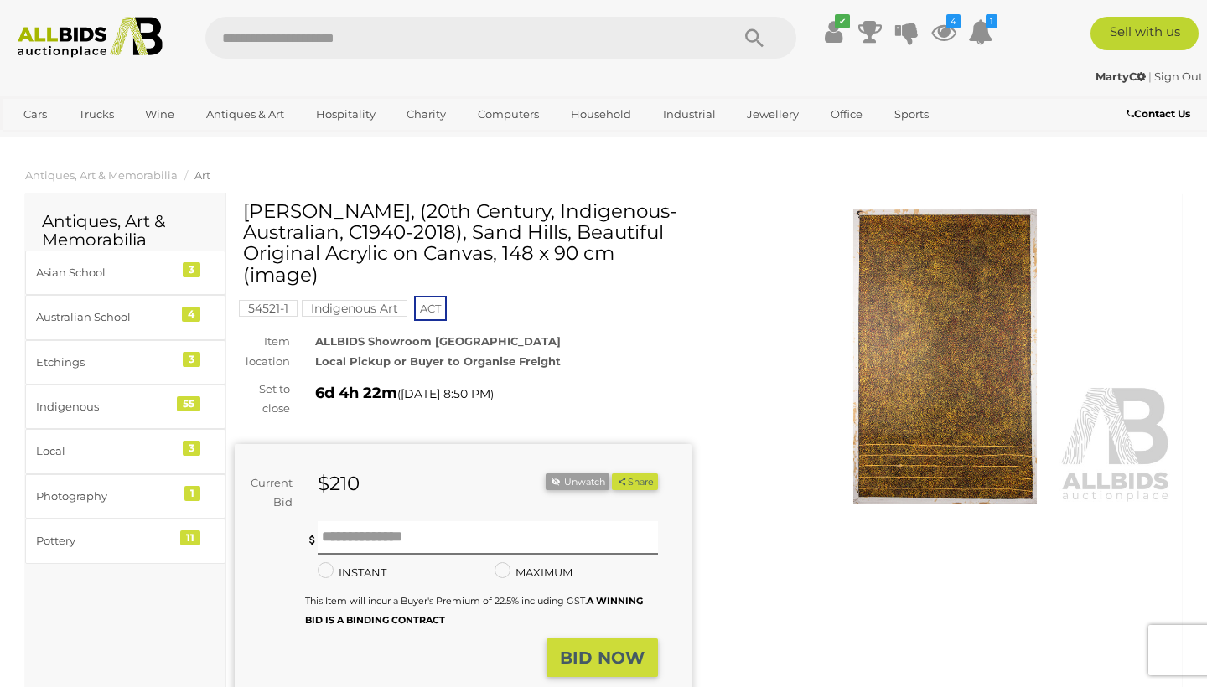
click at [66, 37] on img at bounding box center [90, 37] width 163 height 41
